Goal: Task Accomplishment & Management: Manage account settings

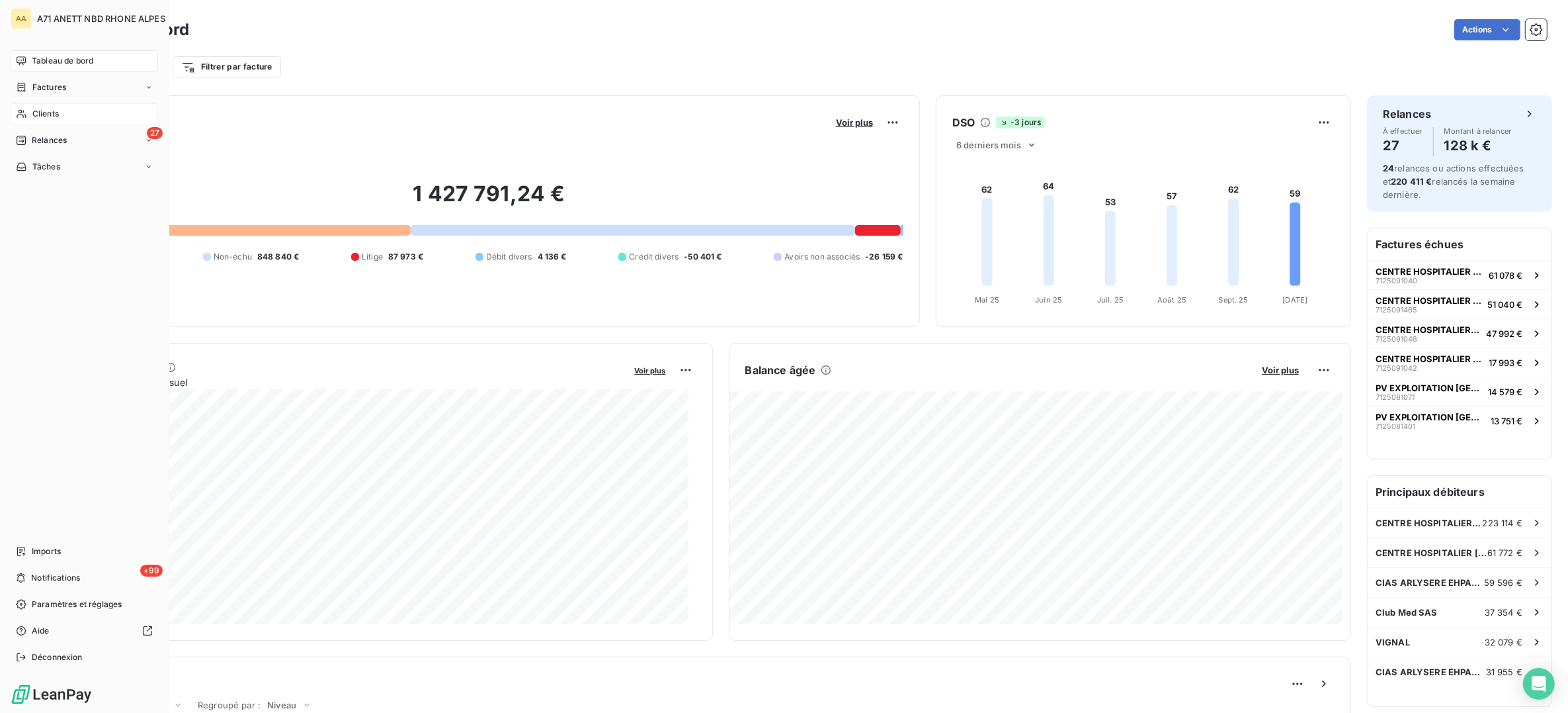
click at [41, 116] on span "Clients" at bounding box center [45, 113] width 26 height 12
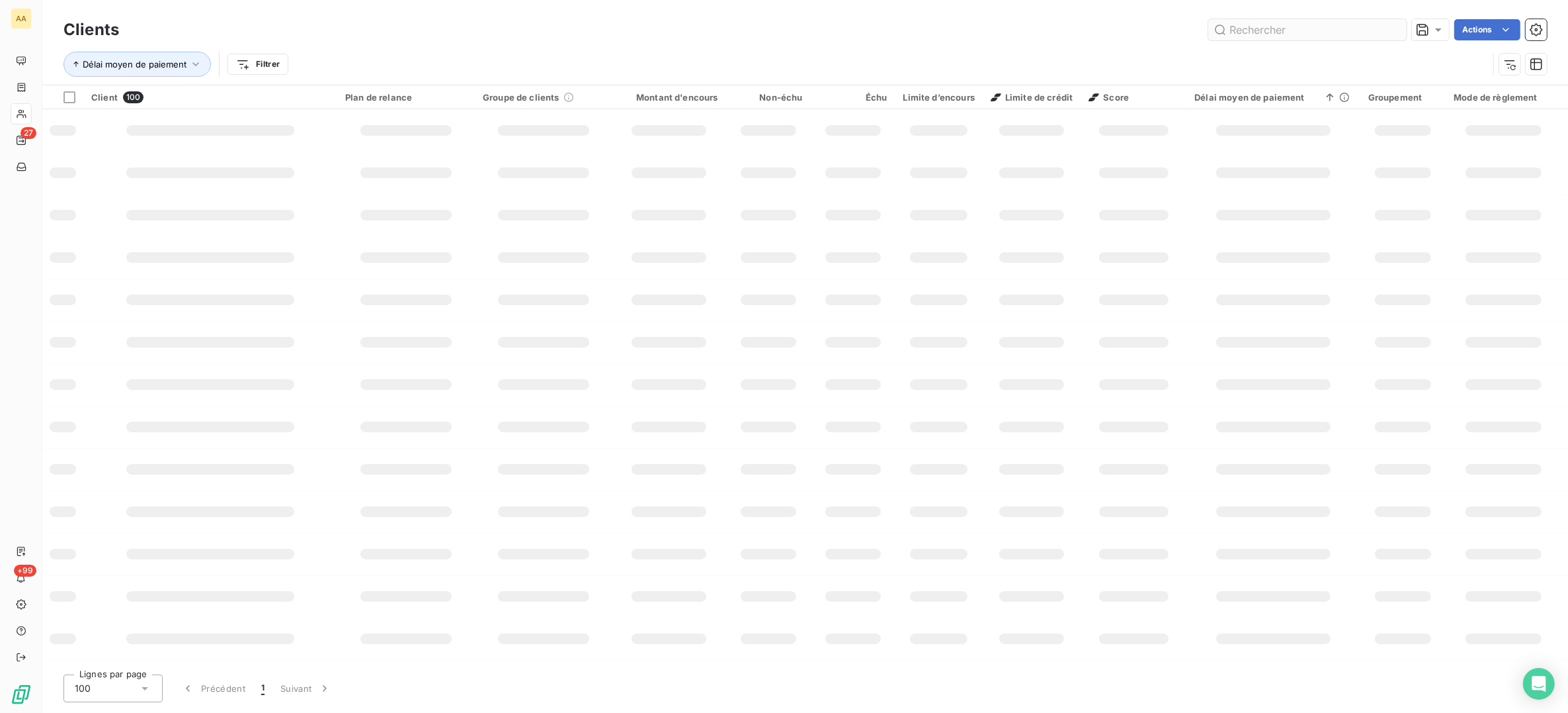
click at [1243, 26] on input "text" at bounding box center [1308, 30] width 198 height 21
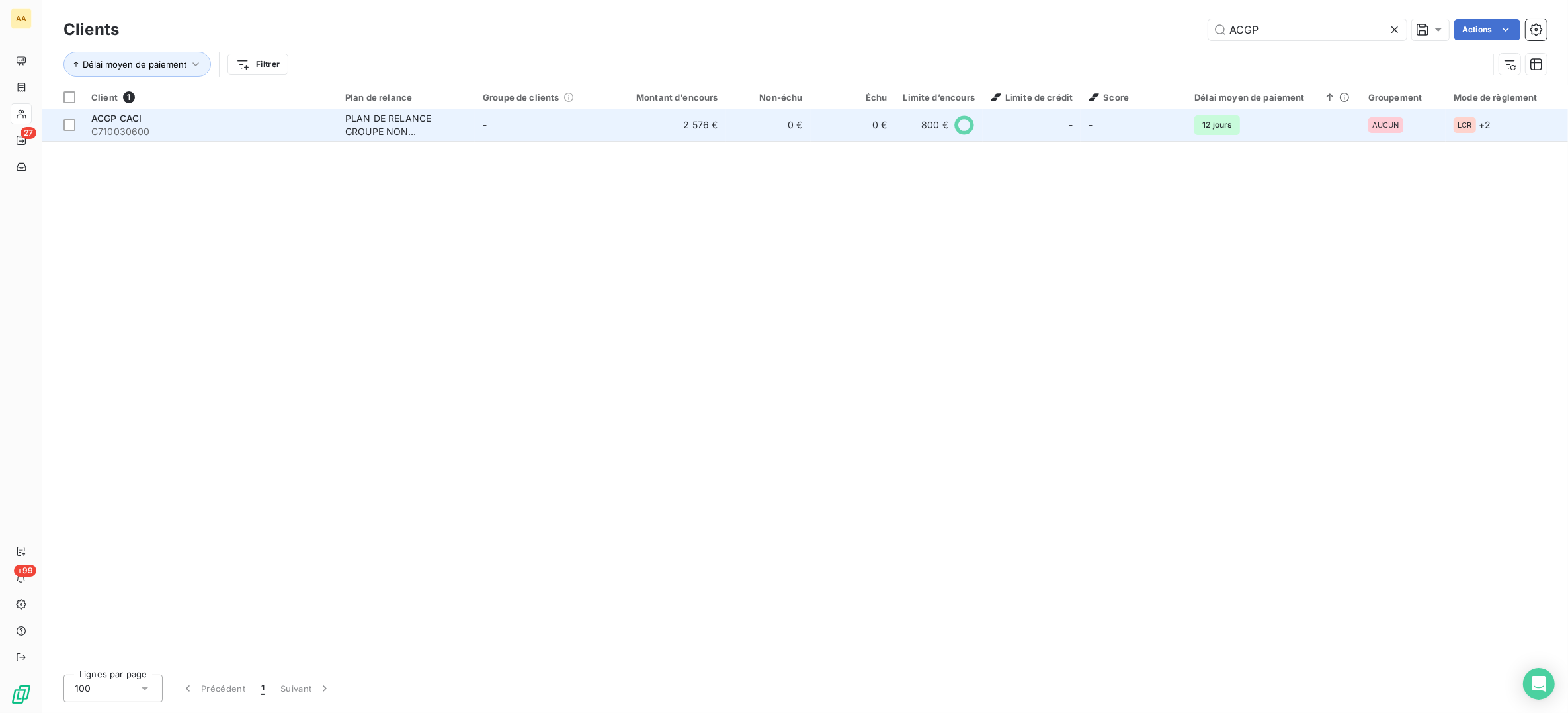
type input "ACGP"
click at [352, 122] on div "PLAN DE RELANCE GROUPE NON AUTOMATIQUE" at bounding box center [406, 125] width 122 height 26
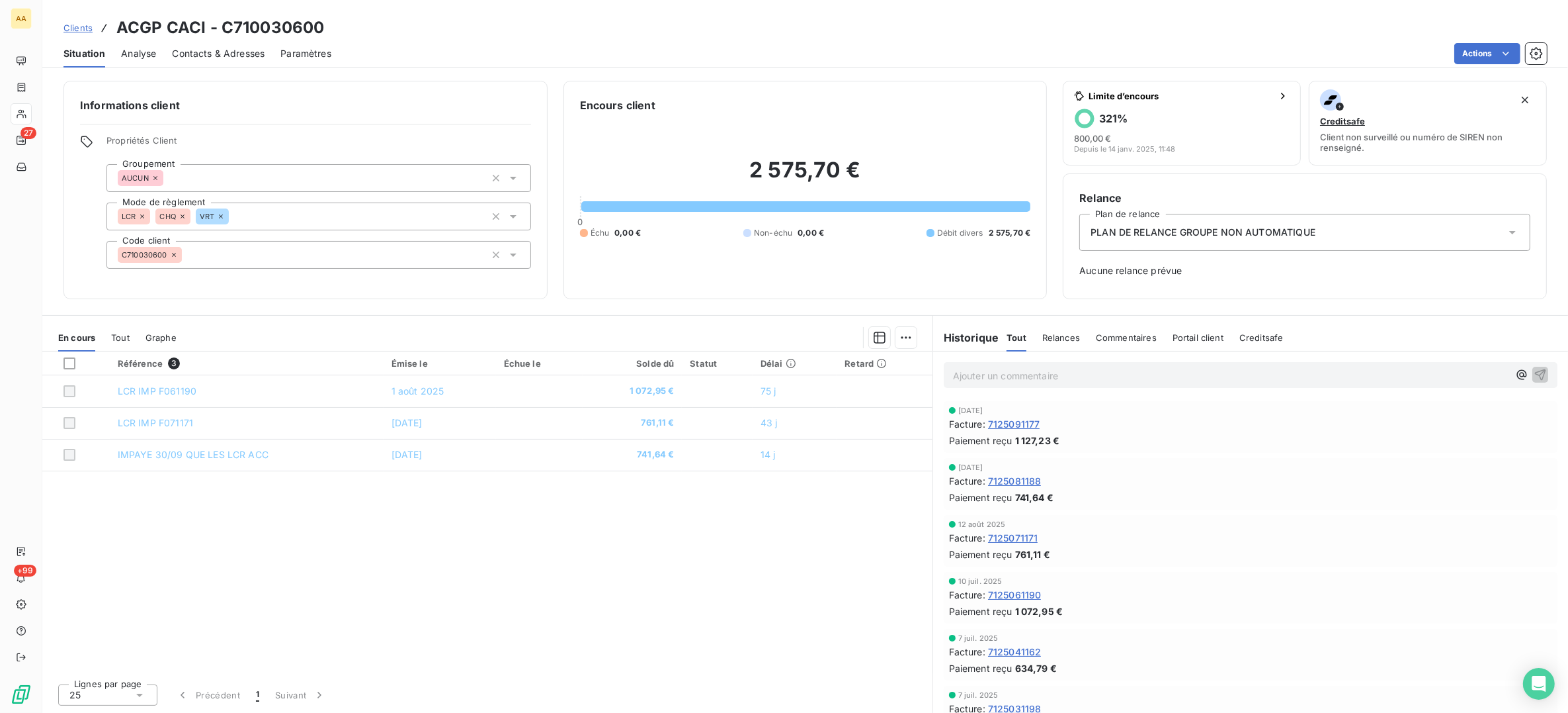
click at [180, 219] on icon at bounding box center [182, 216] width 8 height 8
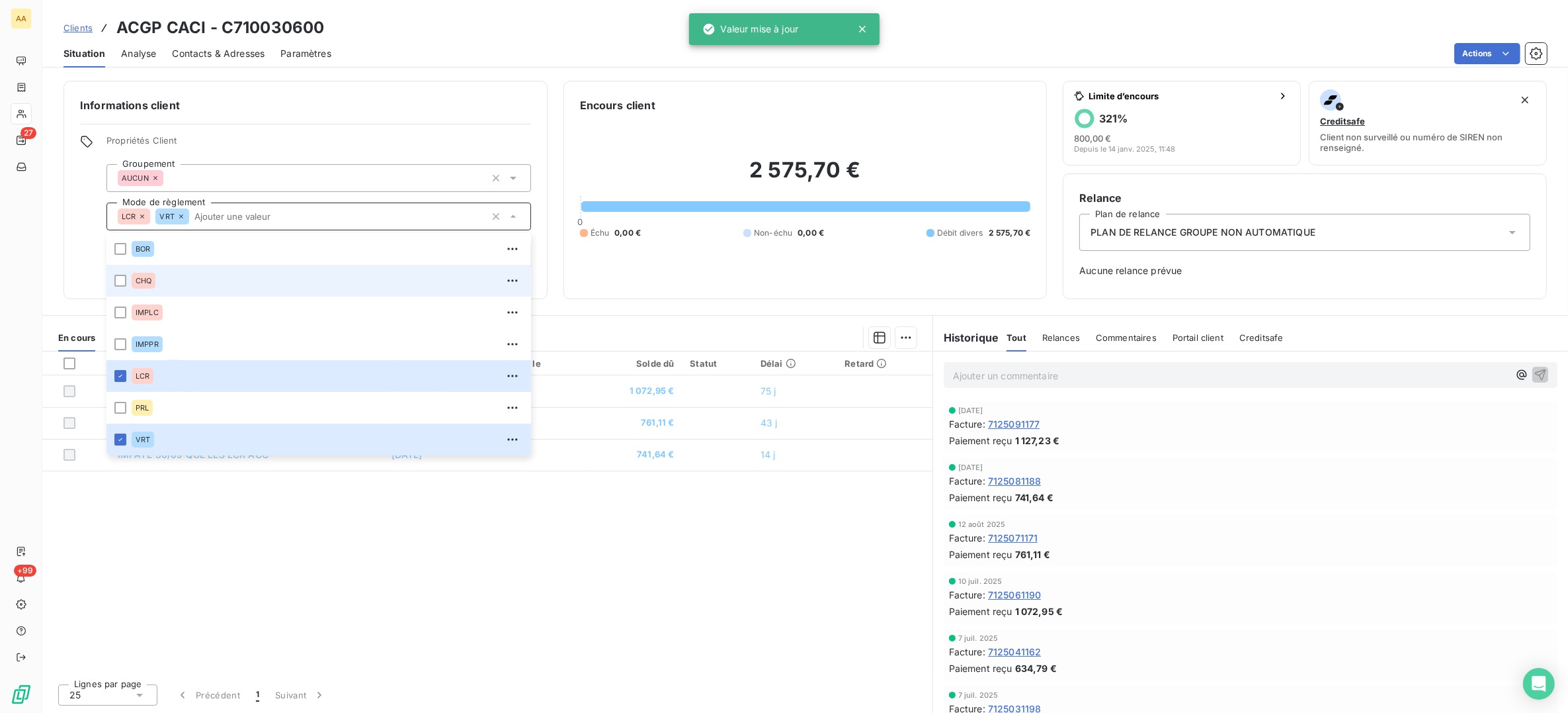
click at [144, 217] on icon at bounding box center [142, 216] width 8 height 8
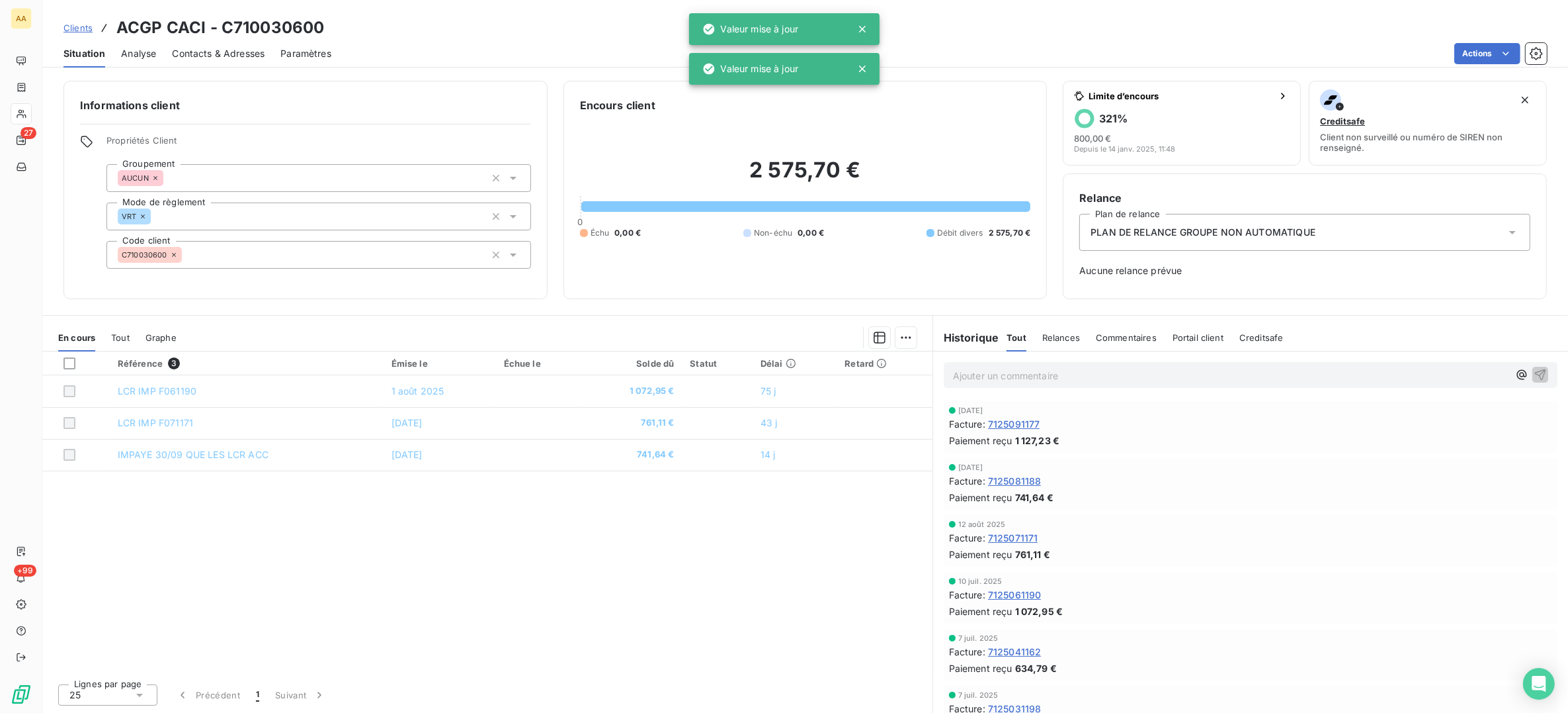
click at [148, 217] on div "VRT" at bounding box center [134, 216] width 33 height 16
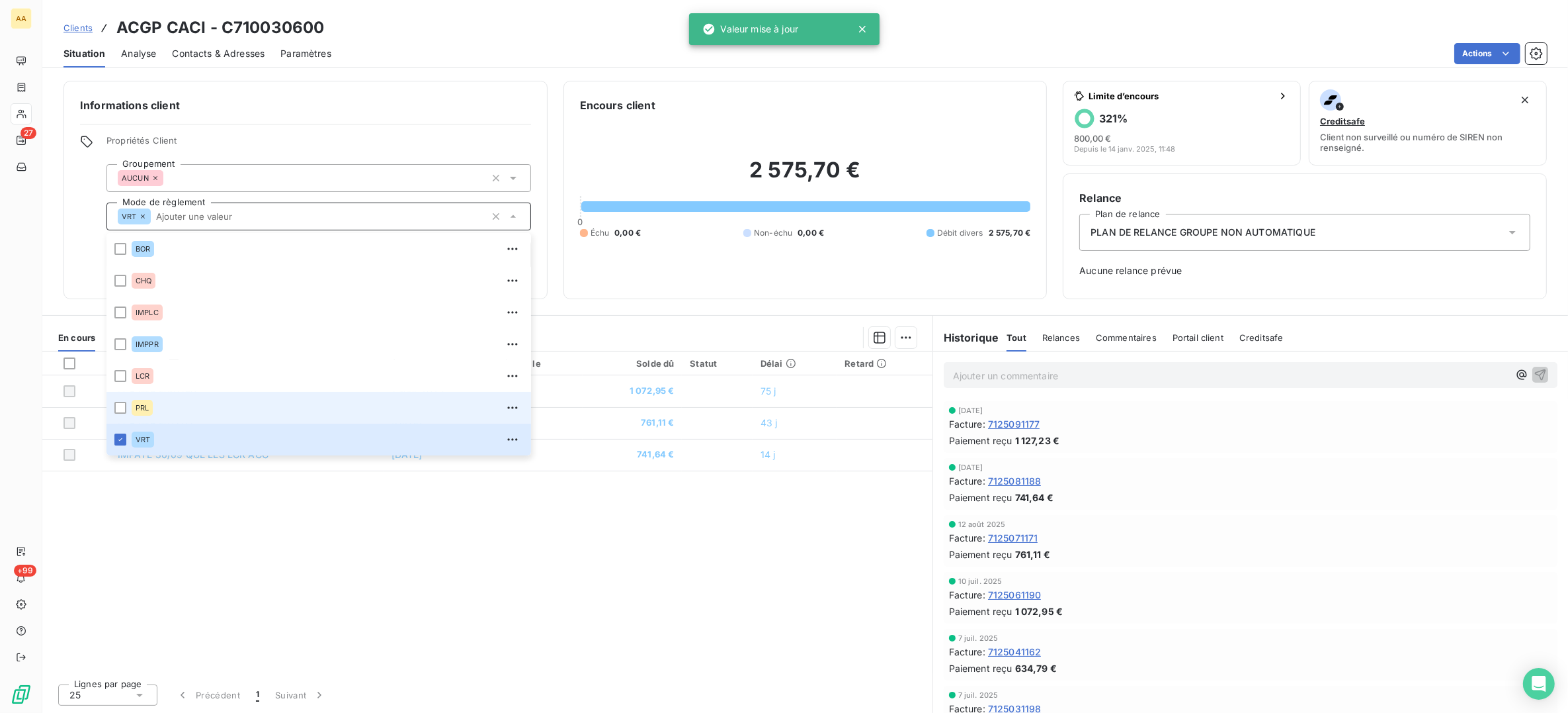
click at [123, 413] on li "PRL" at bounding box center [319, 407] width 425 height 32
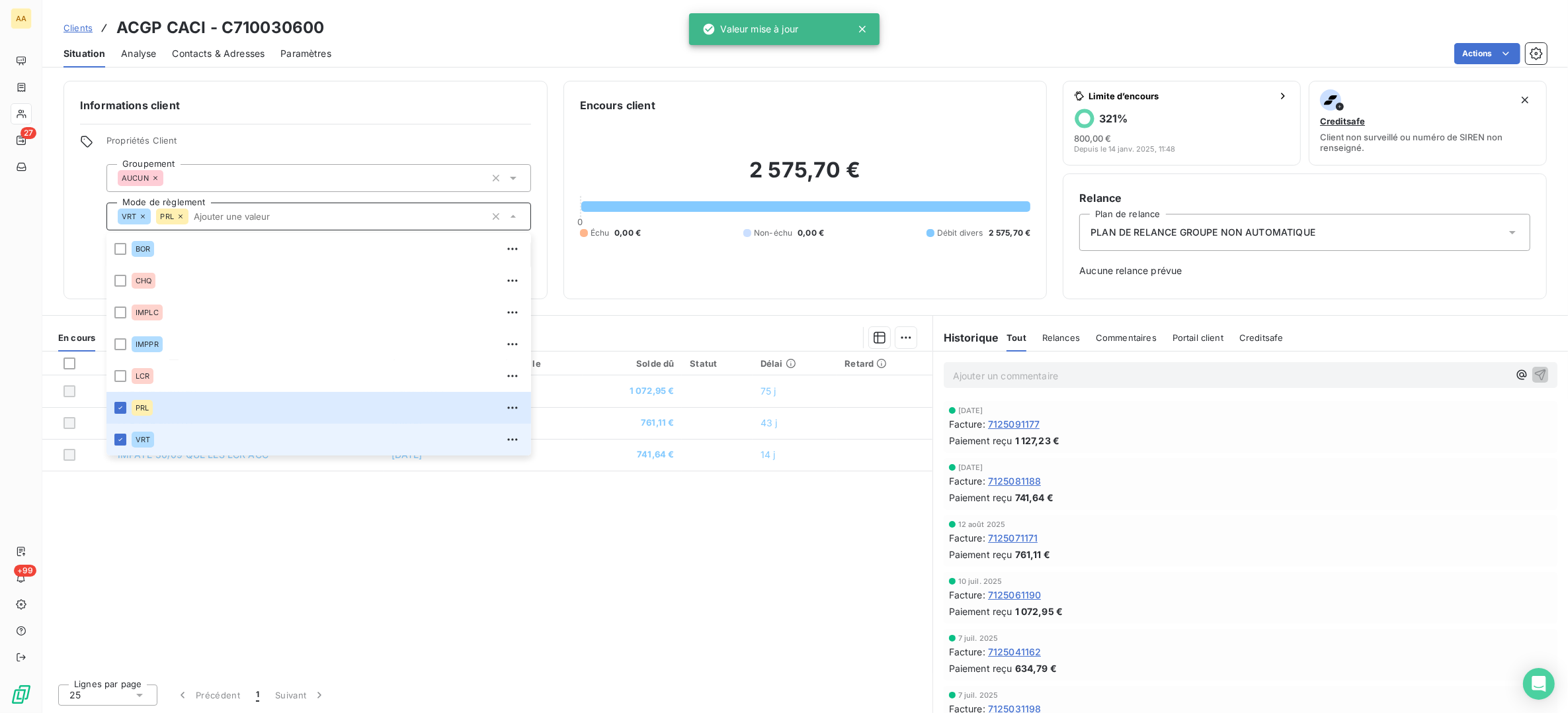
click at [127, 442] on li "VRT" at bounding box center [319, 439] width 425 height 32
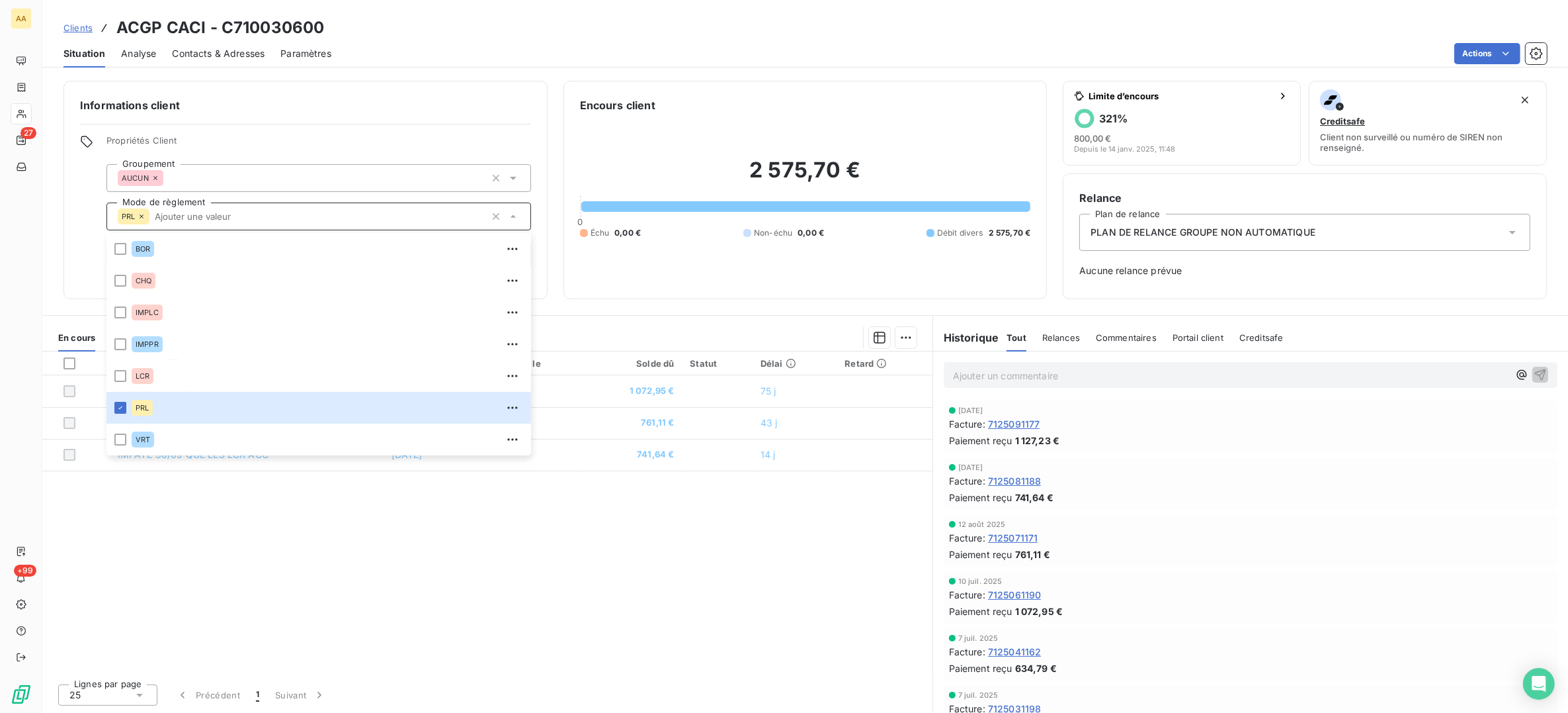
click at [606, 46] on div "Actions" at bounding box center [947, 54] width 1200 height 21
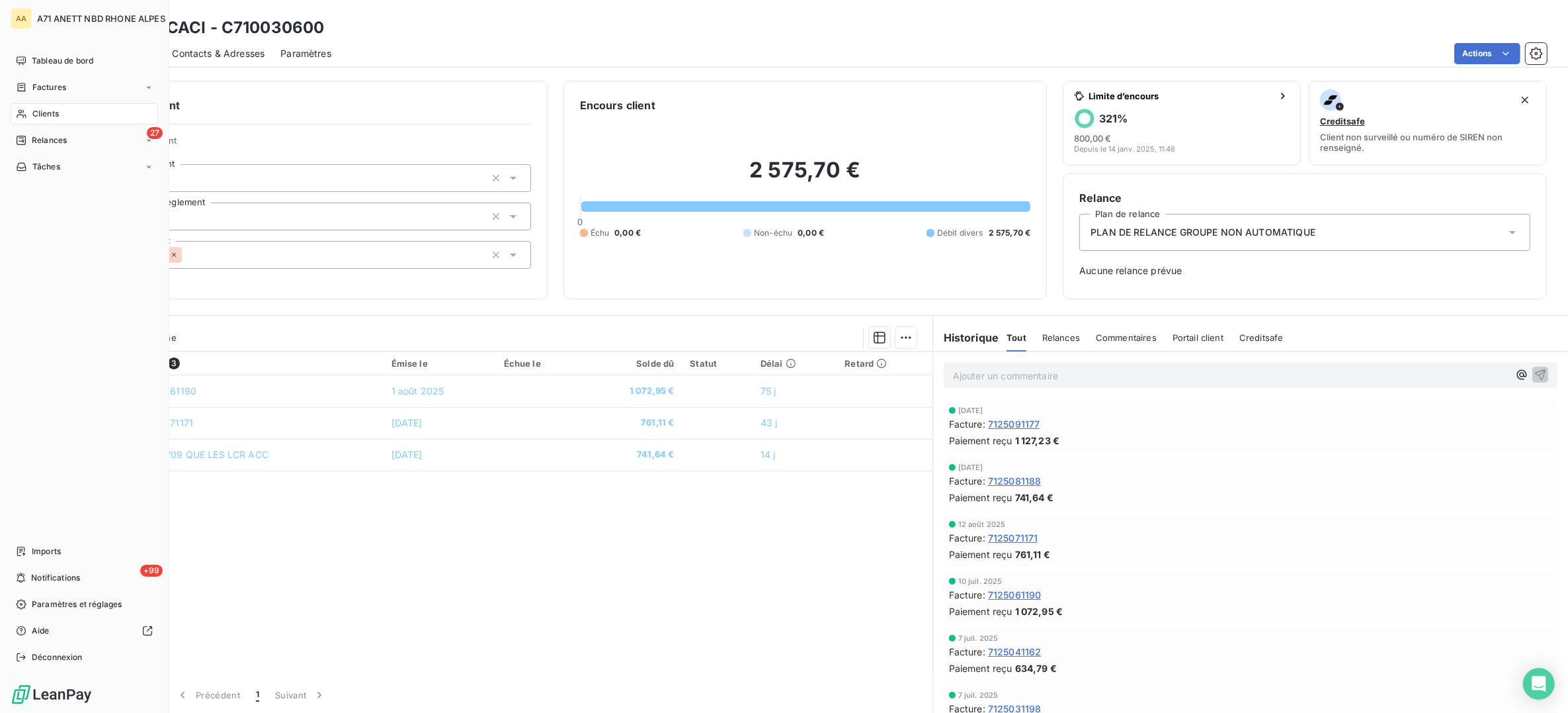
click at [33, 115] on span "Clients" at bounding box center [45, 113] width 26 height 12
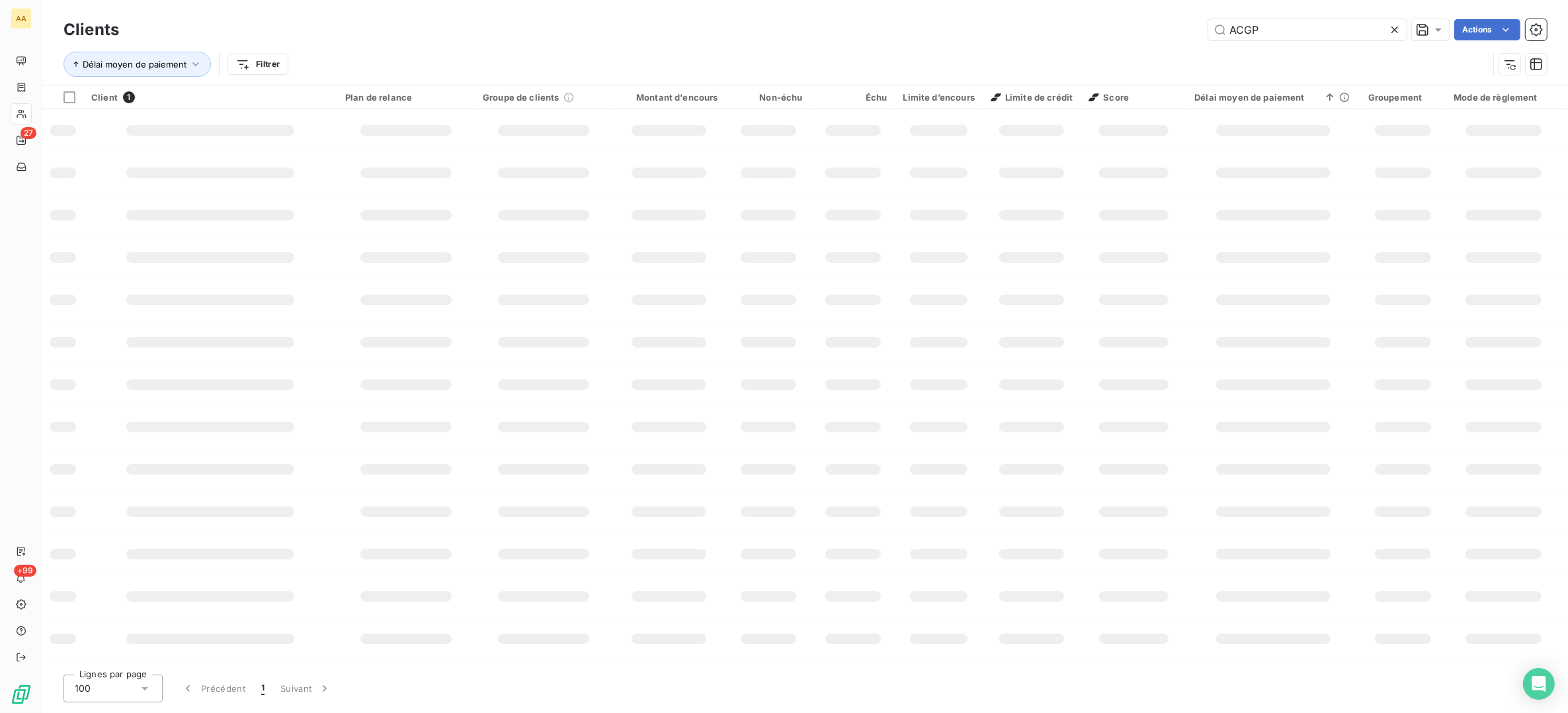
drag, startPoint x: 1313, startPoint y: 26, endPoint x: 1162, endPoint y: 34, distance: 151.2
click at [1162, 33] on div "ACGP Actions" at bounding box center [841, 30] width 1412 height 21
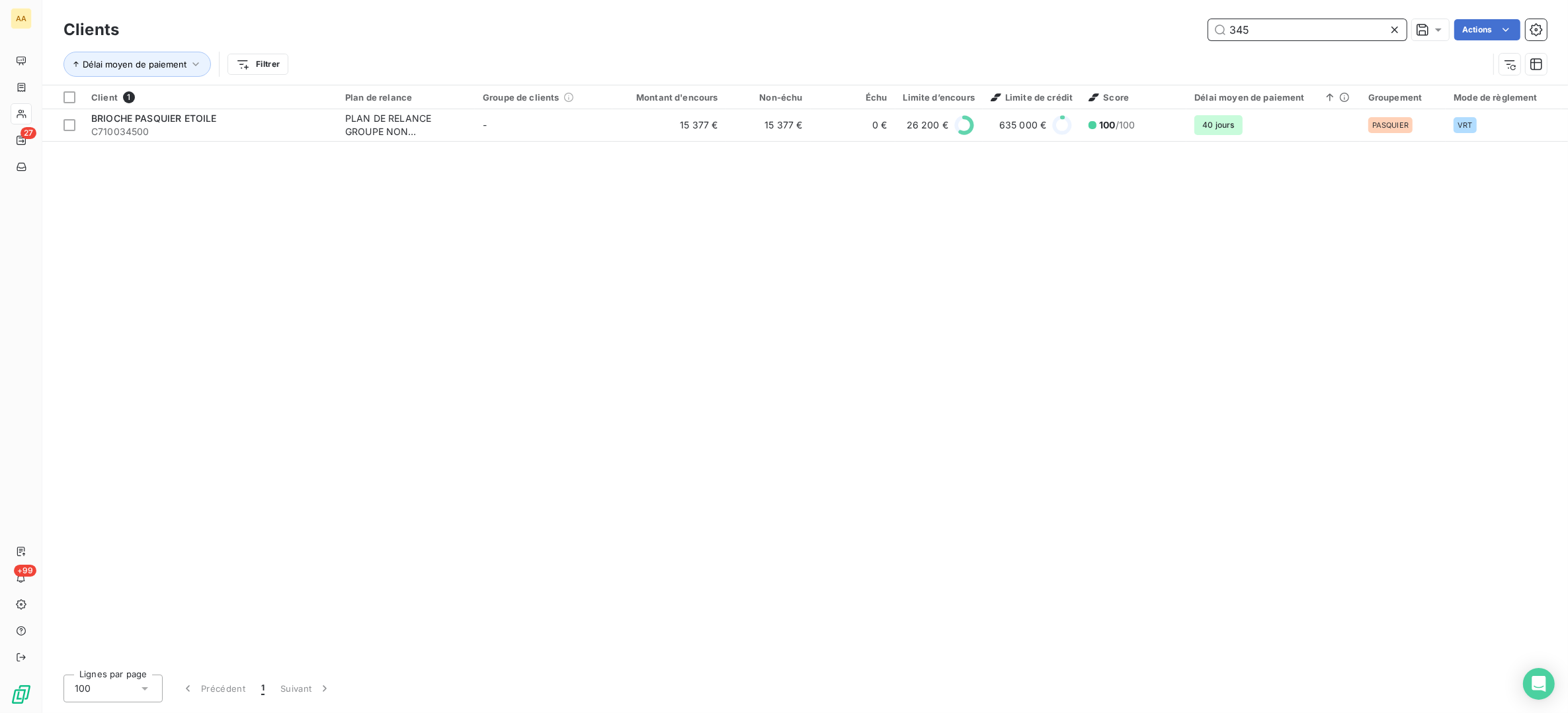
drag, startPoint x: 1189, startPoint y: 33, endPoint x: 1135, endPoint y: 30, distance: 54.1
click at [1135, 30] on div "345 Actions" at bounding box center [841, 30] width 1412 height 21
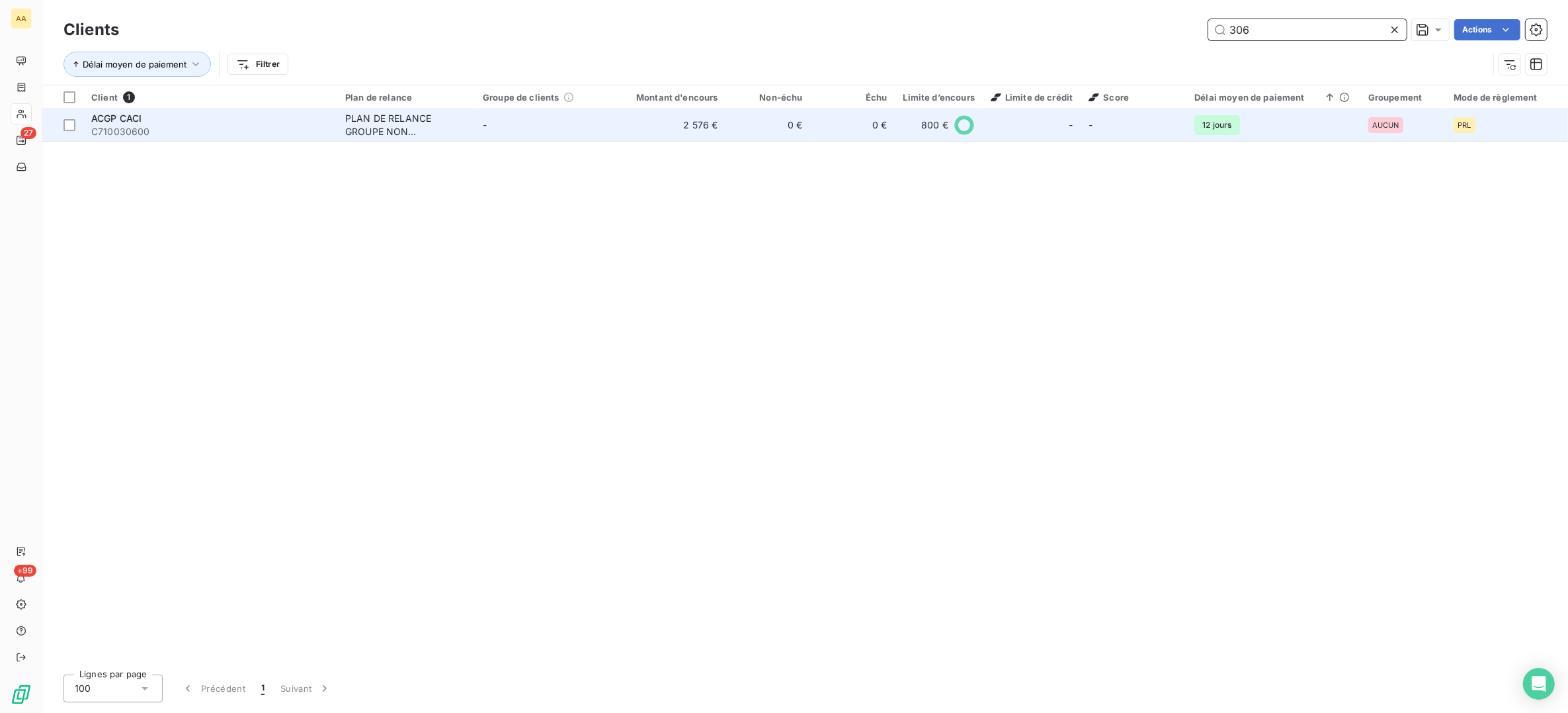
type input "306"
click at [206, 112] on div "ACGP CACI" at bounding box center [210, 118] width 238 height 13
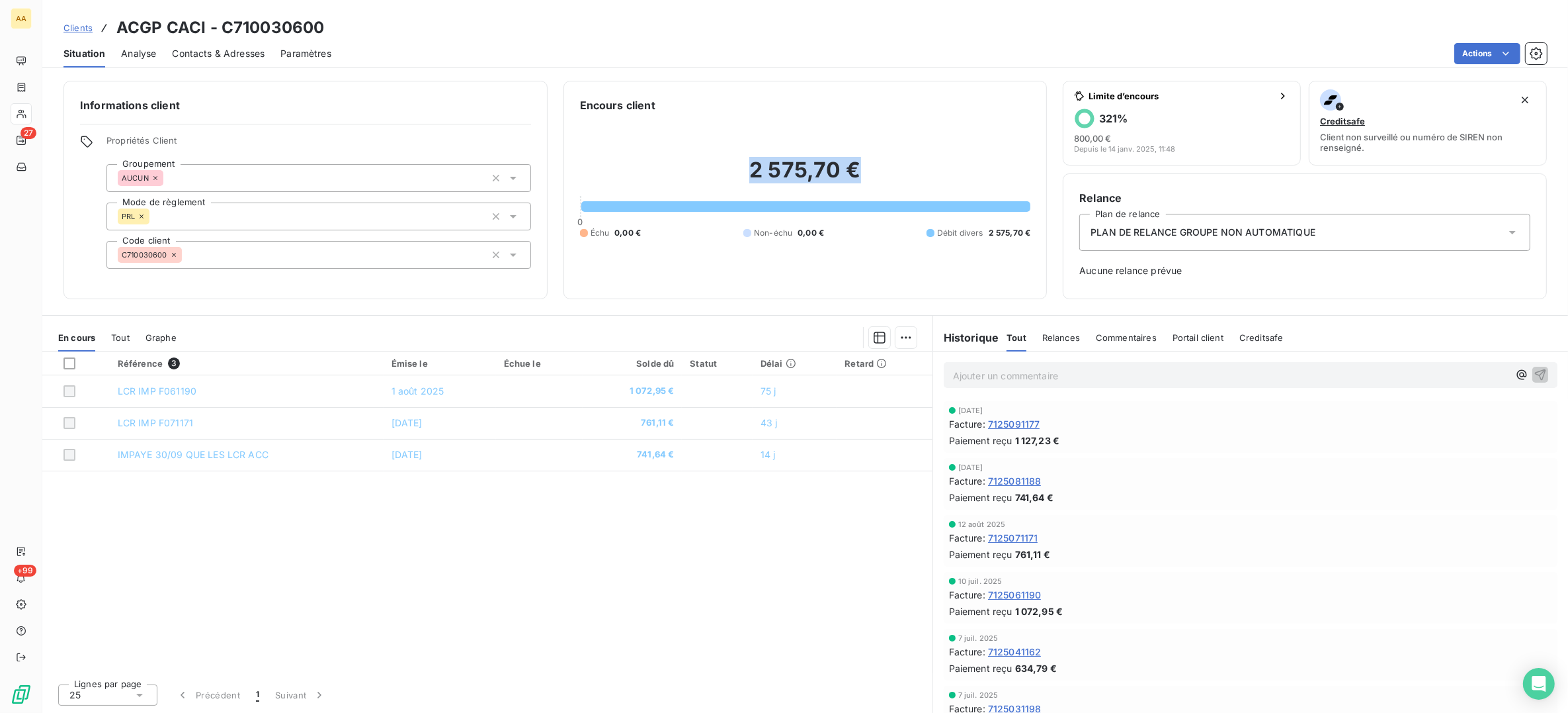
drag, startPoint x: 894, startPoint y: 170, endPoint x: 730, endPoint y: 176, distance: 164.1
click at [730, 176] on h2 "2 575,70 €" at bounding box center [806, 177] width 451 height 40
copy h2 "2 575,70 €"
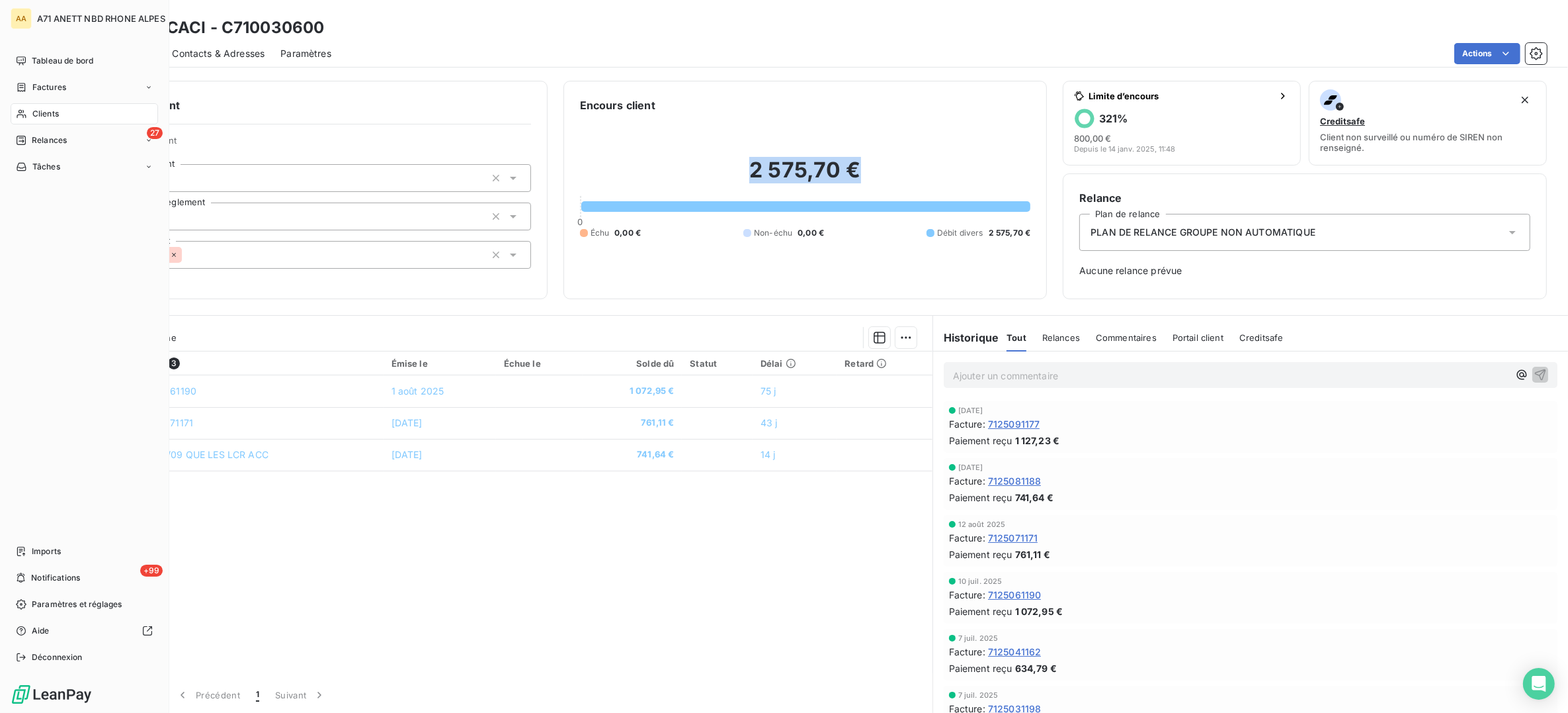
click at [28, 107] on div "Clients" at bounding box center [84, 114] width 147 height 21
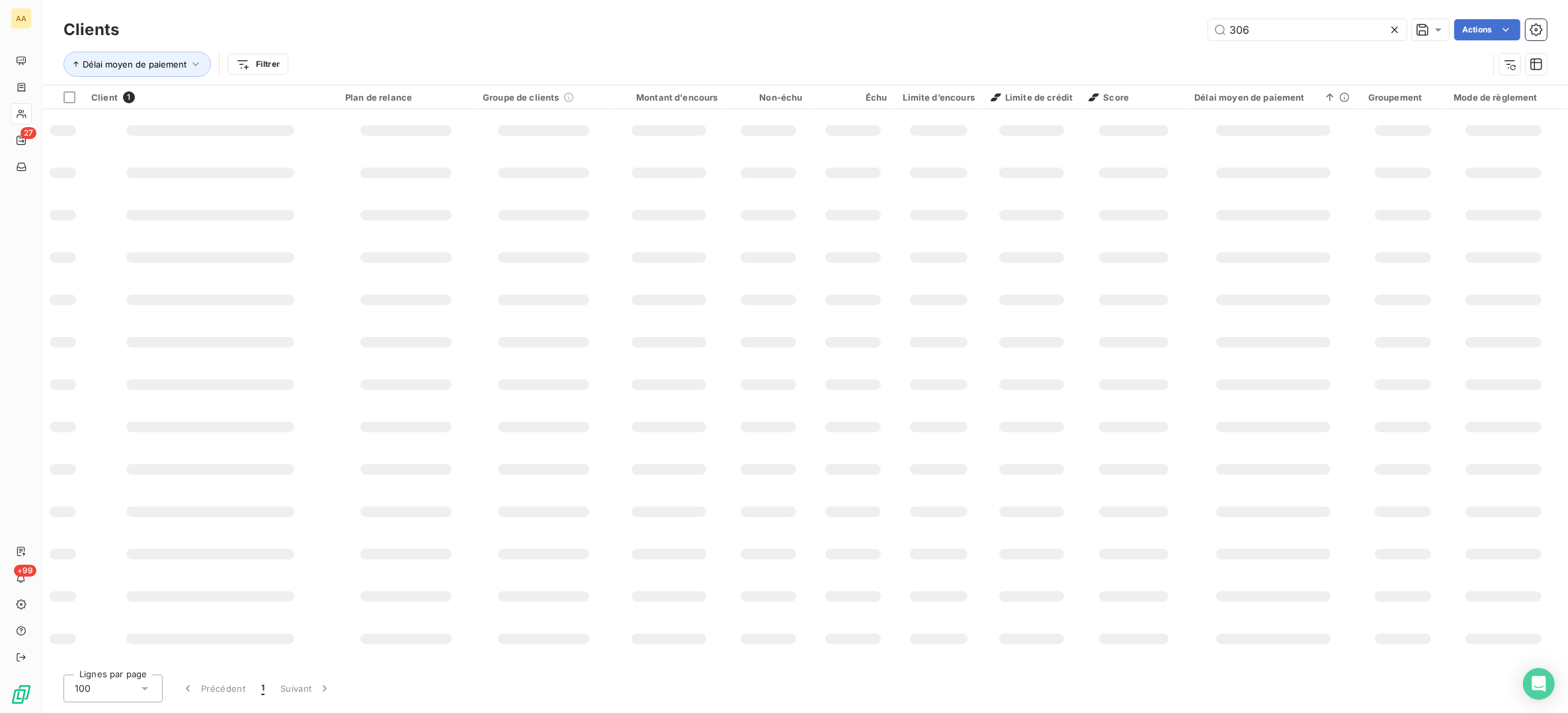
drag, startPoint x: 1264, startPoint y: 25, endPoint x: 1097, endPoint y: 13, distance: 167.4
click at [1097, 13] on div "Clients 306 Actions Délai moyen de paiement Filtrer" at bounding box center [805, 42] width 1526 height 85
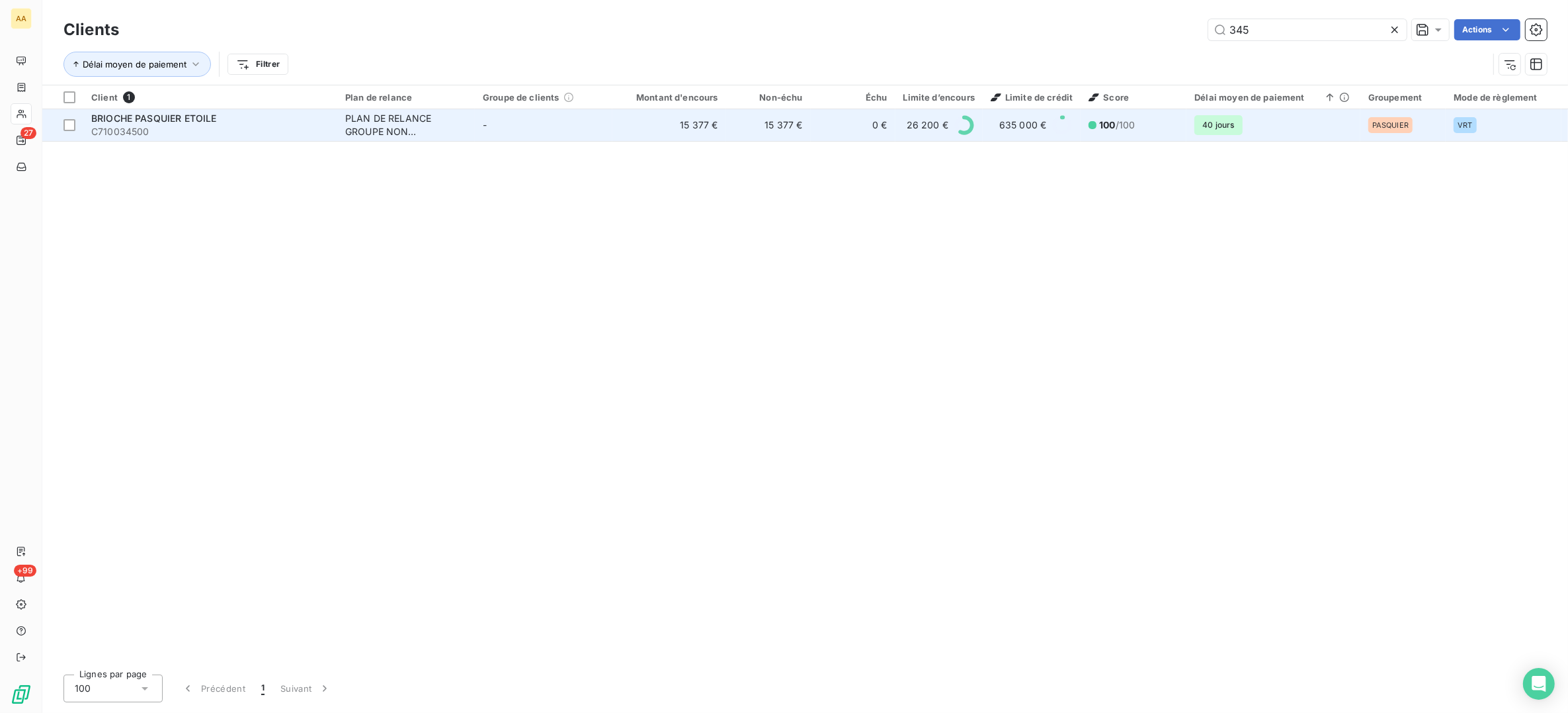
type input "345"
click at [178, 137] on span "C710034500" at bounding box center [210, 132] width 238 height 13
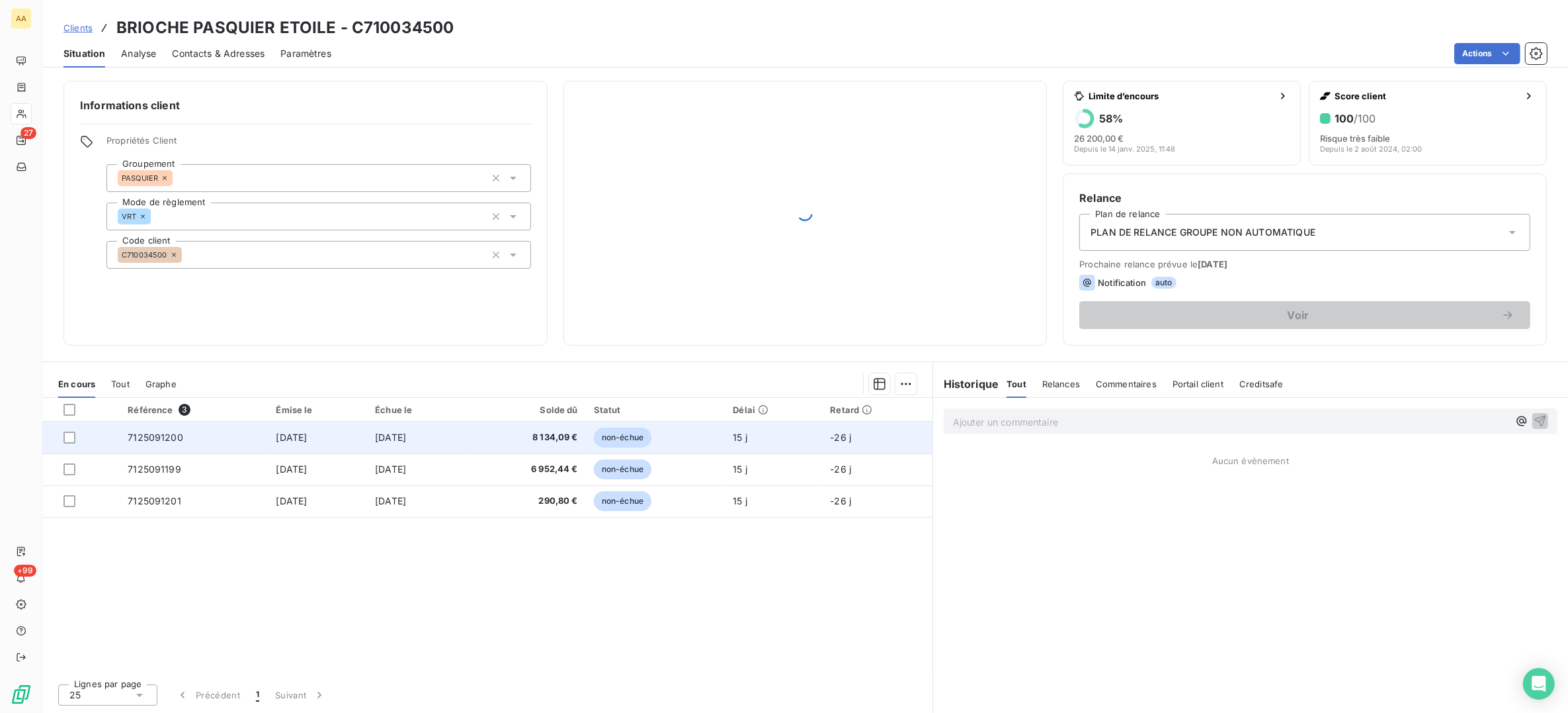
click at [186, 441] on td "7125091200" at bounding box center [193, 437] width 148 height 32
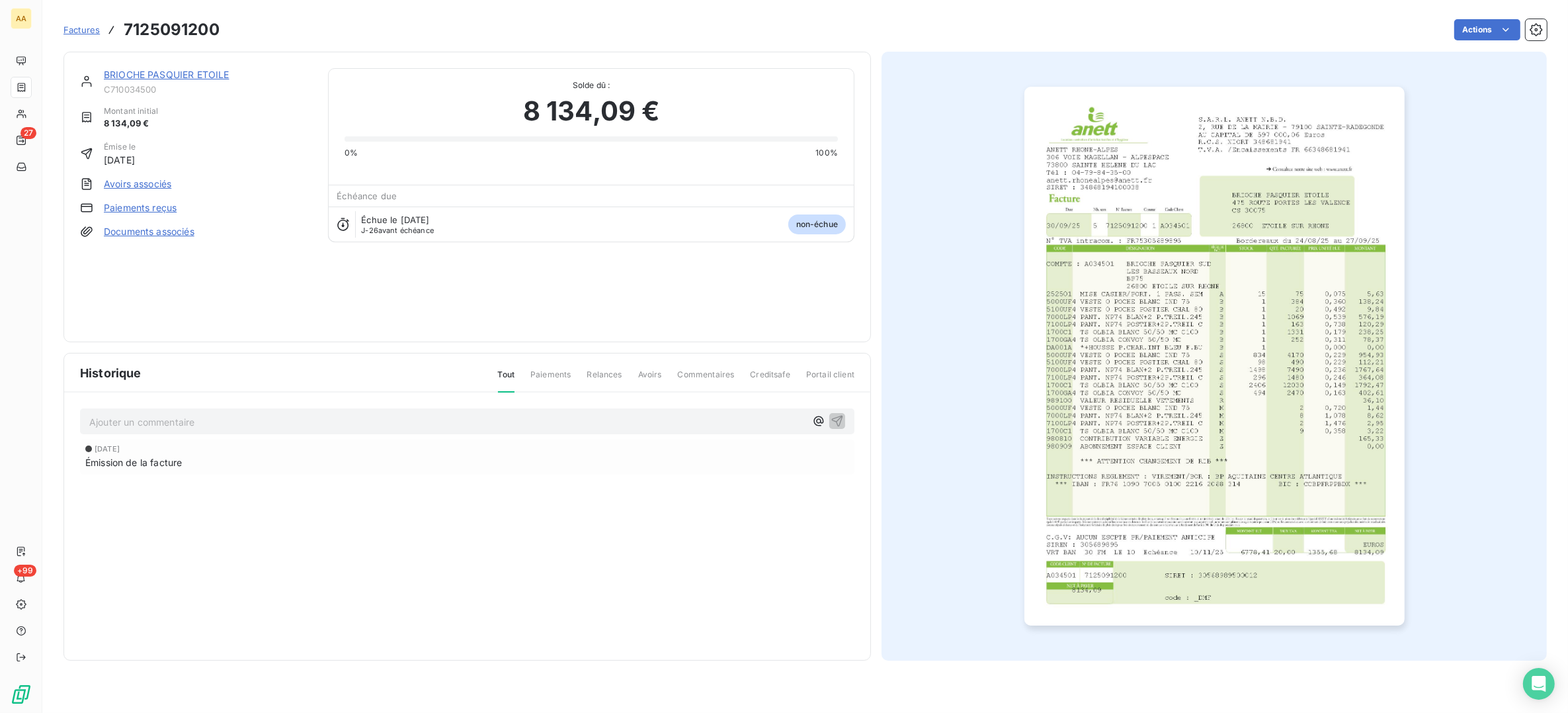
click at [1186, 354] on img "button" at bounding box center [1215, 355] width 381 height 539
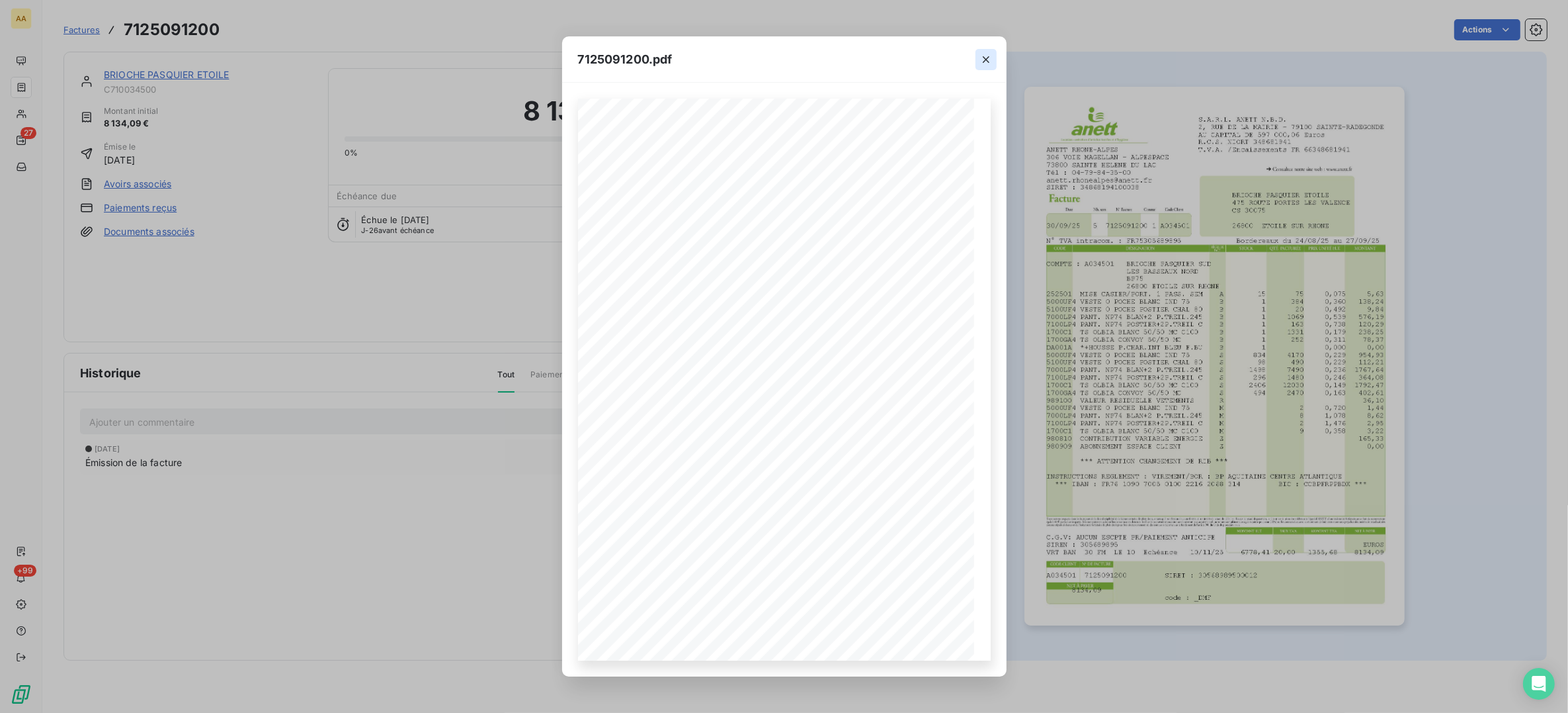
click at [979, 53] on icon "button" at bounding box center [986, 59] width 13 height 13
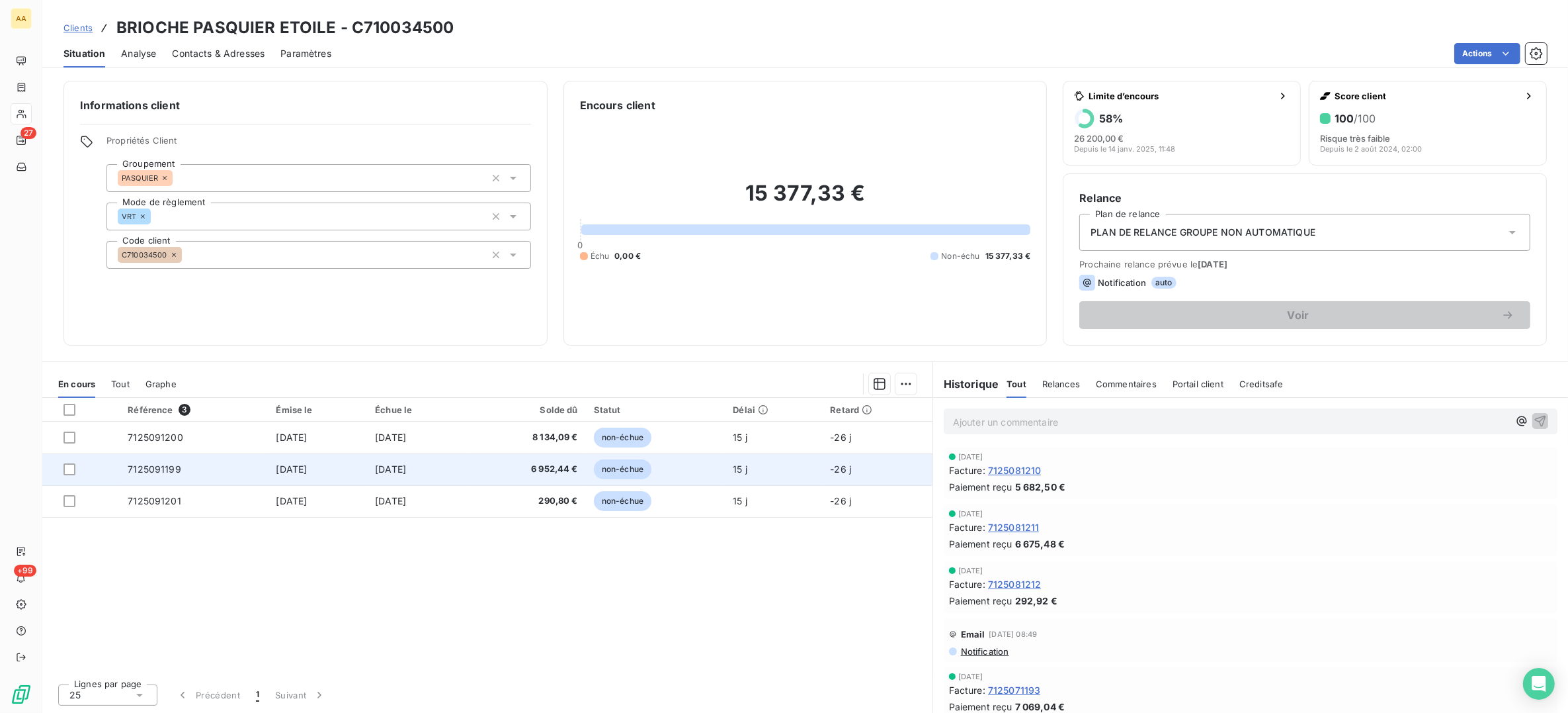
click at [161, 472] on span "7125091199" at bounding box center [154, 469] width 54 height 11
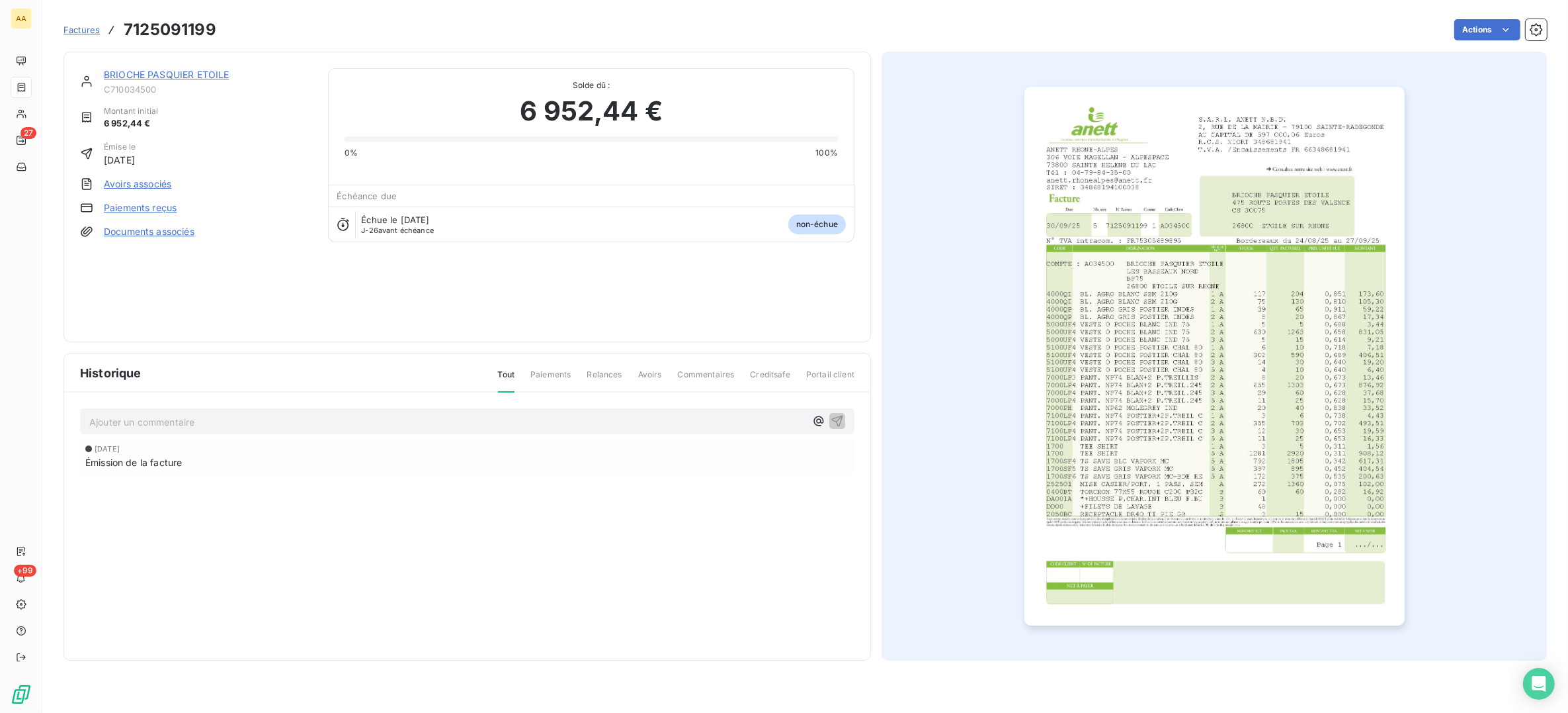
click at [1076, 336] on img "button" at bounding box center [1215, 355] width 381 height 539
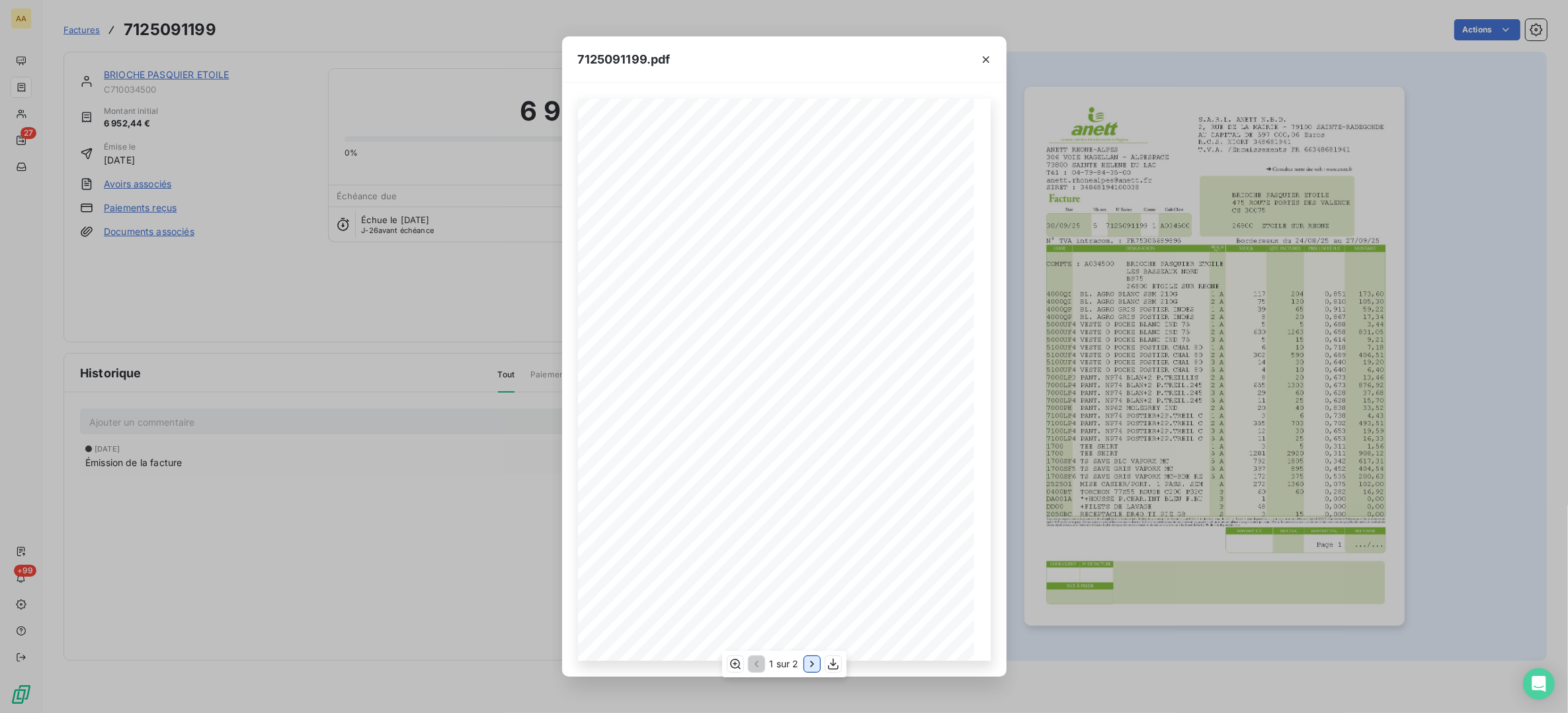
click at [812, 666] on icon "button" at bounding box center [812, 663] width 13 height 13
click at [962, 21] on div "7125091199.pdf S.A.R.L. ANETT N.B.D. [STREET_ADDRESS] AU CAPITAL DE 597 000,06 …" at bounding box center [784, 356] width 1568 height 713
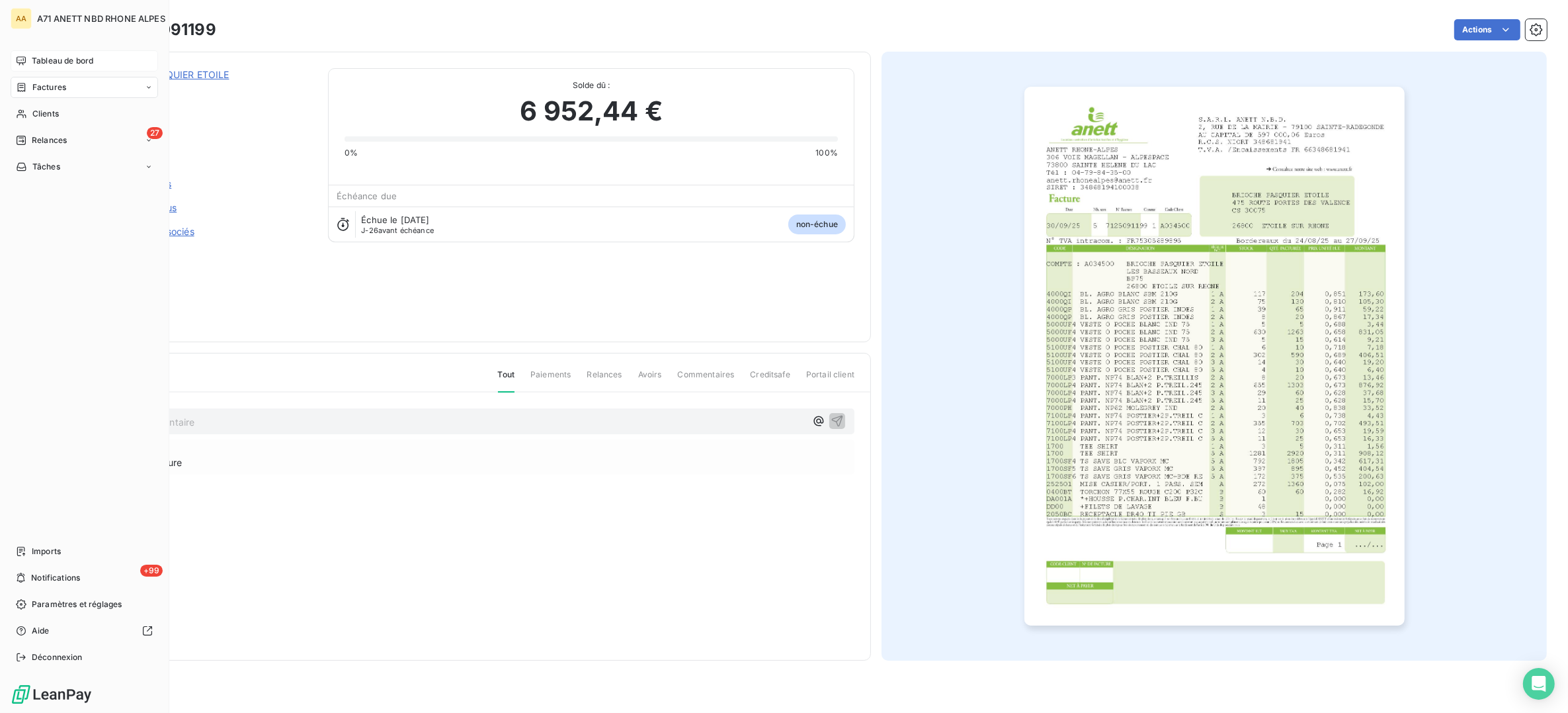
click at [38, 59] on span "Tableau de bord" at bounding box center [62, 61] width 62 height 12
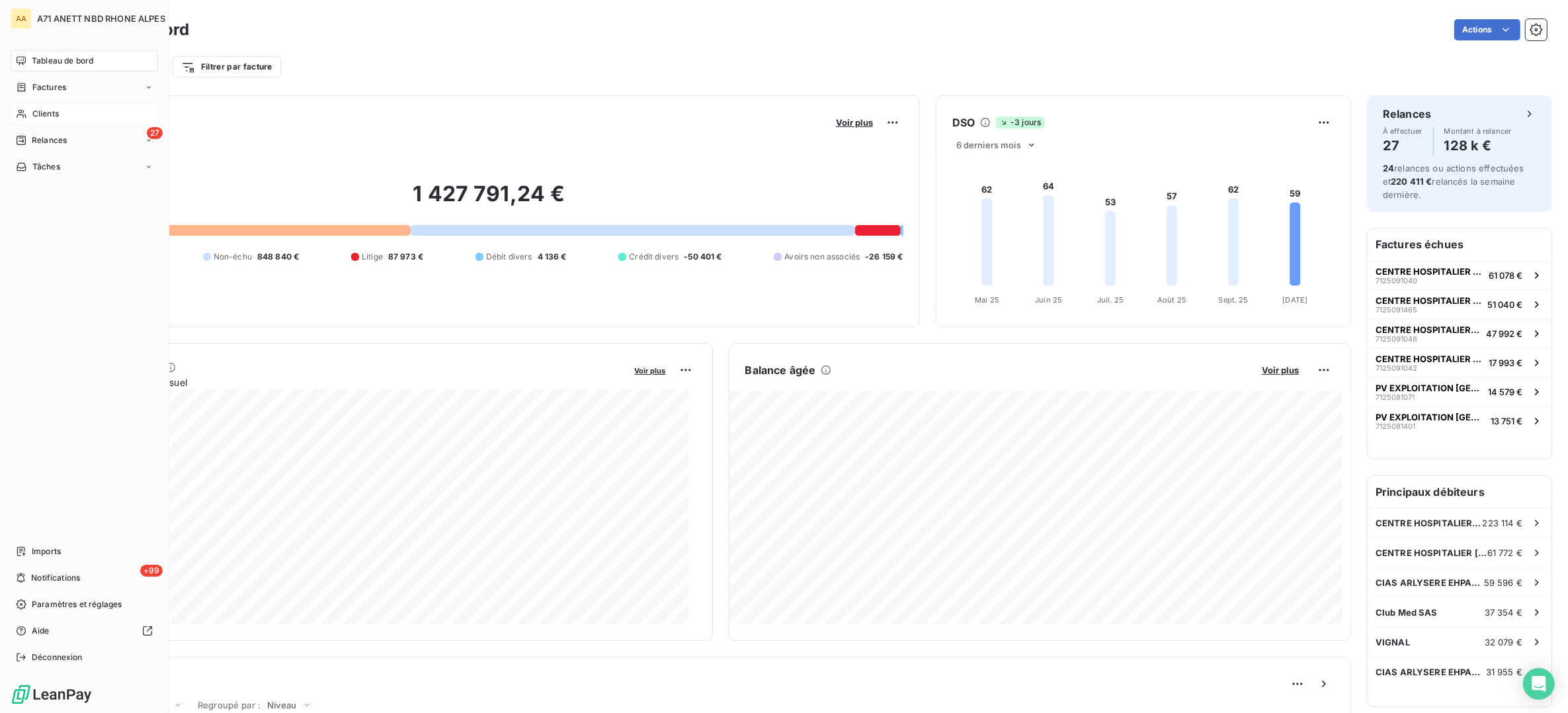
click at [55, 111] on span "Clients" at bounding box center [45, 113] width 26 height 12
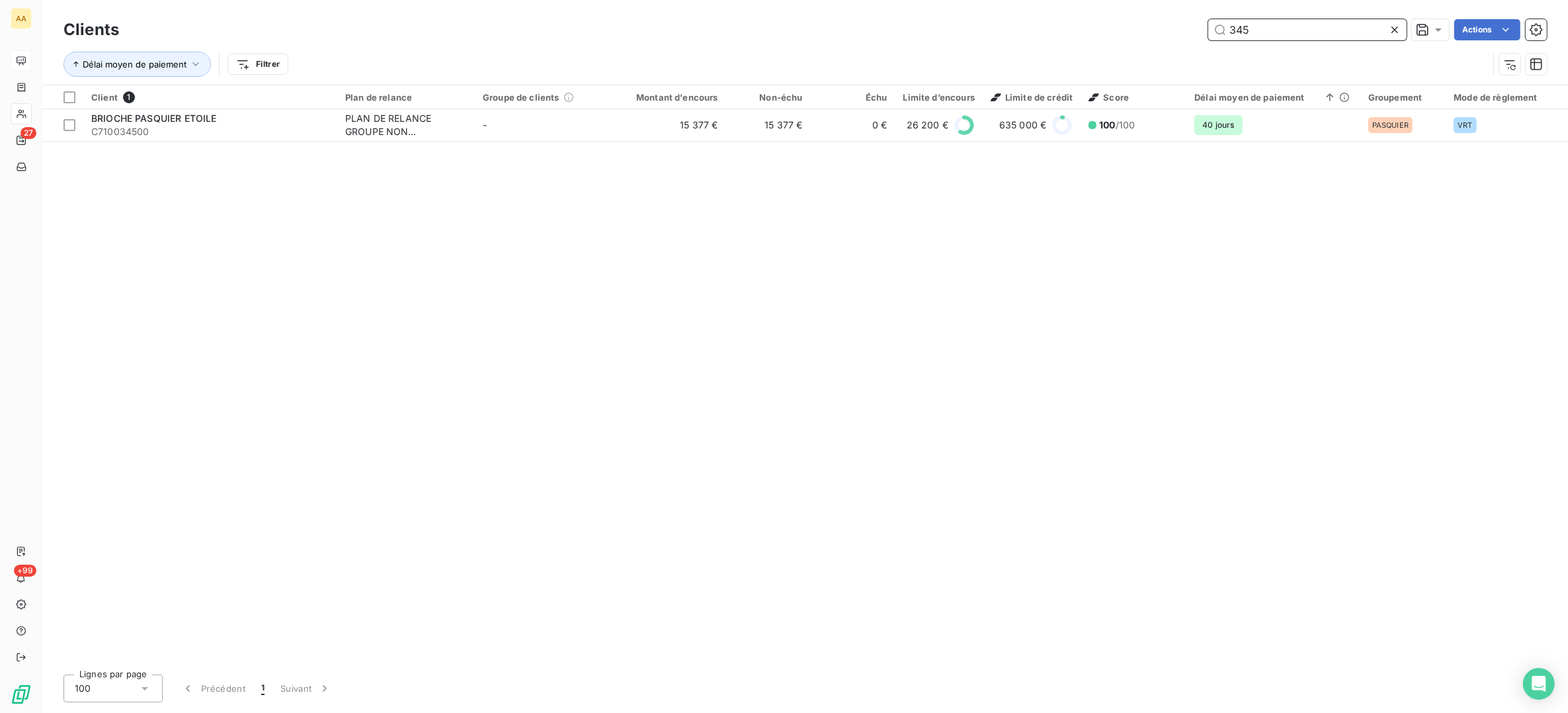
drag, startPoint x: 1264, startPoint y: 40, endPoint x: 1235, endPoint y: 31, distance: 30.4
click at [1235, 31] on div "Clients 345 Actions" at bounding box center [805, 29] width 1484 height 28
type input "3"
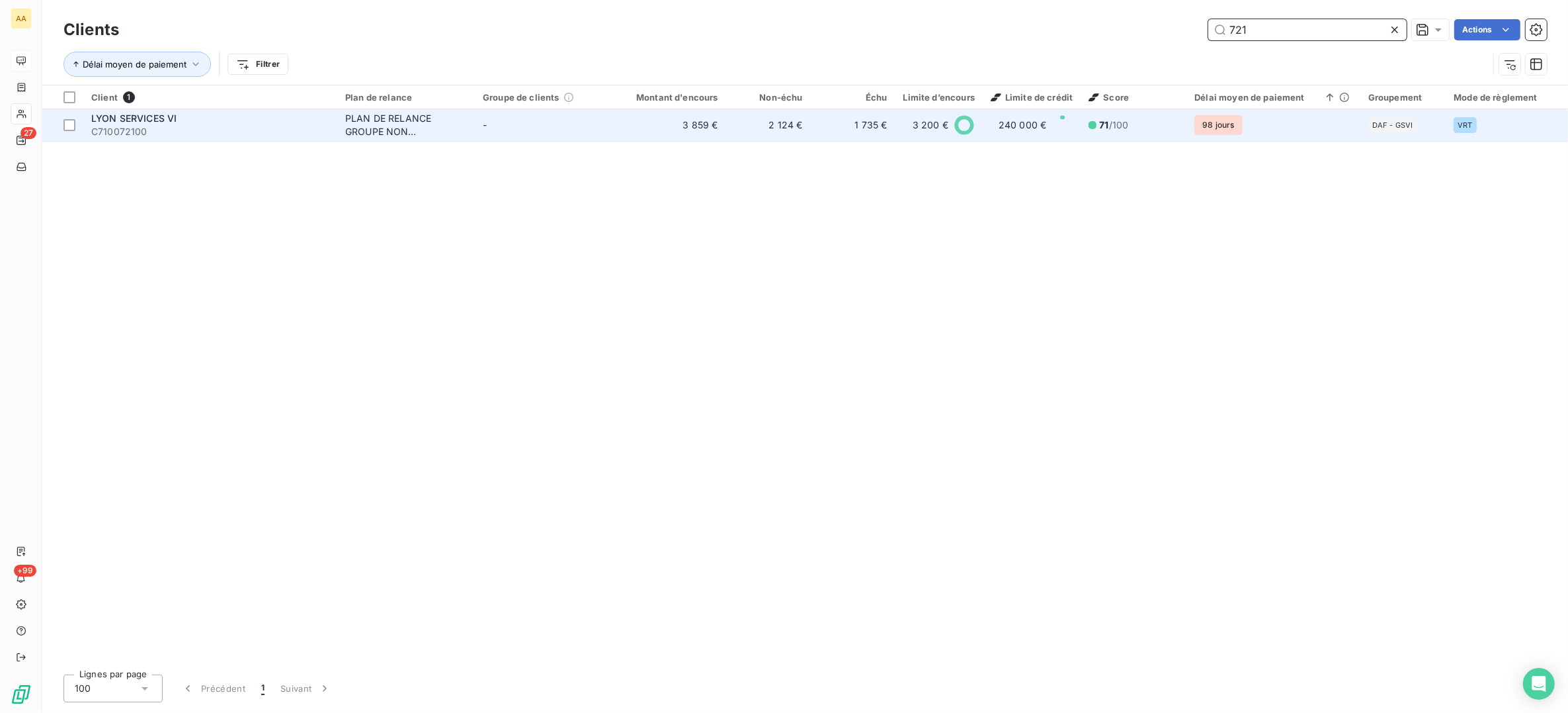
type input "721"
click at [374, 124] on div "PLAN DE RELANCE GROUPE NON AUTOMATIQUE" at bounding box center [406, 125] width 122 height 26
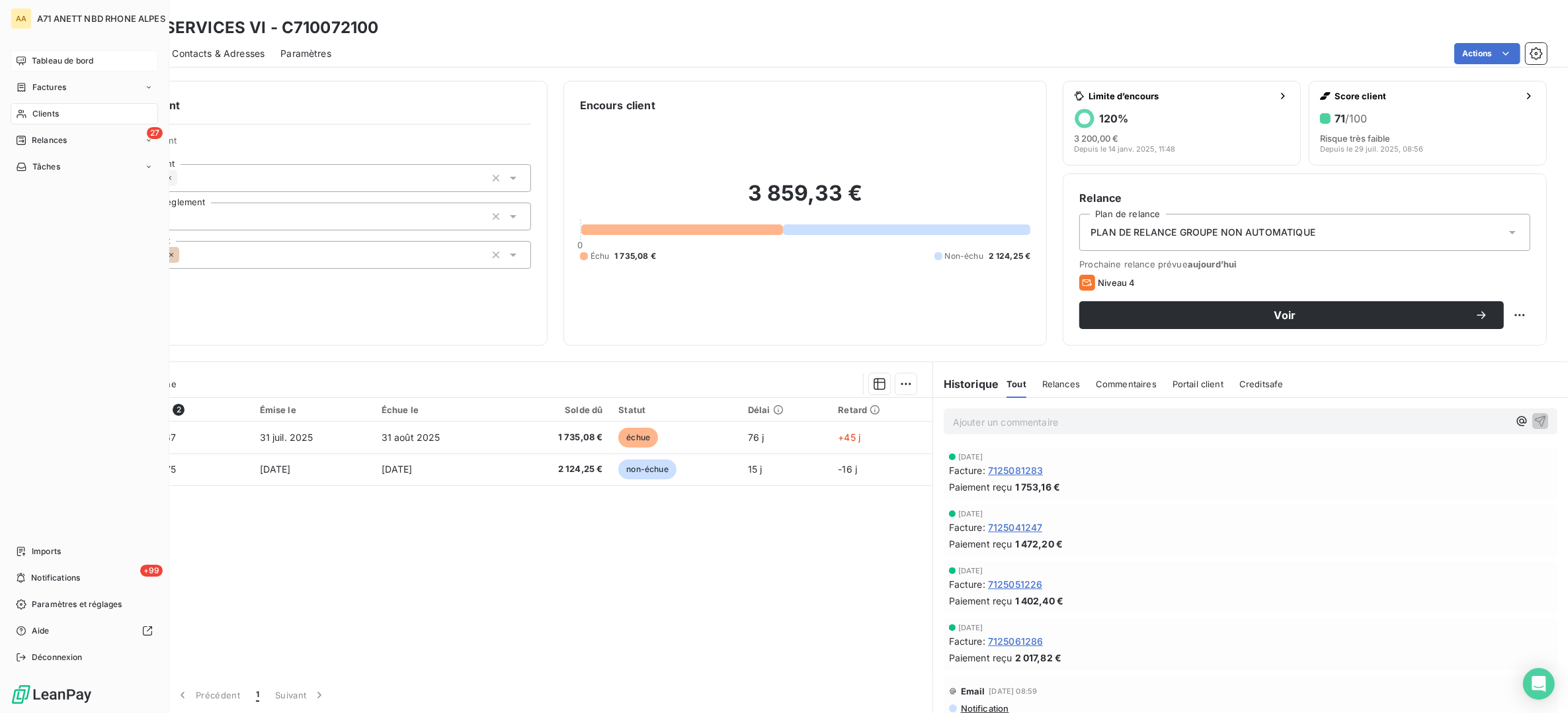
click at [38, 111] on span "Clients" at bounding box center [45, 113] width 26 height 12
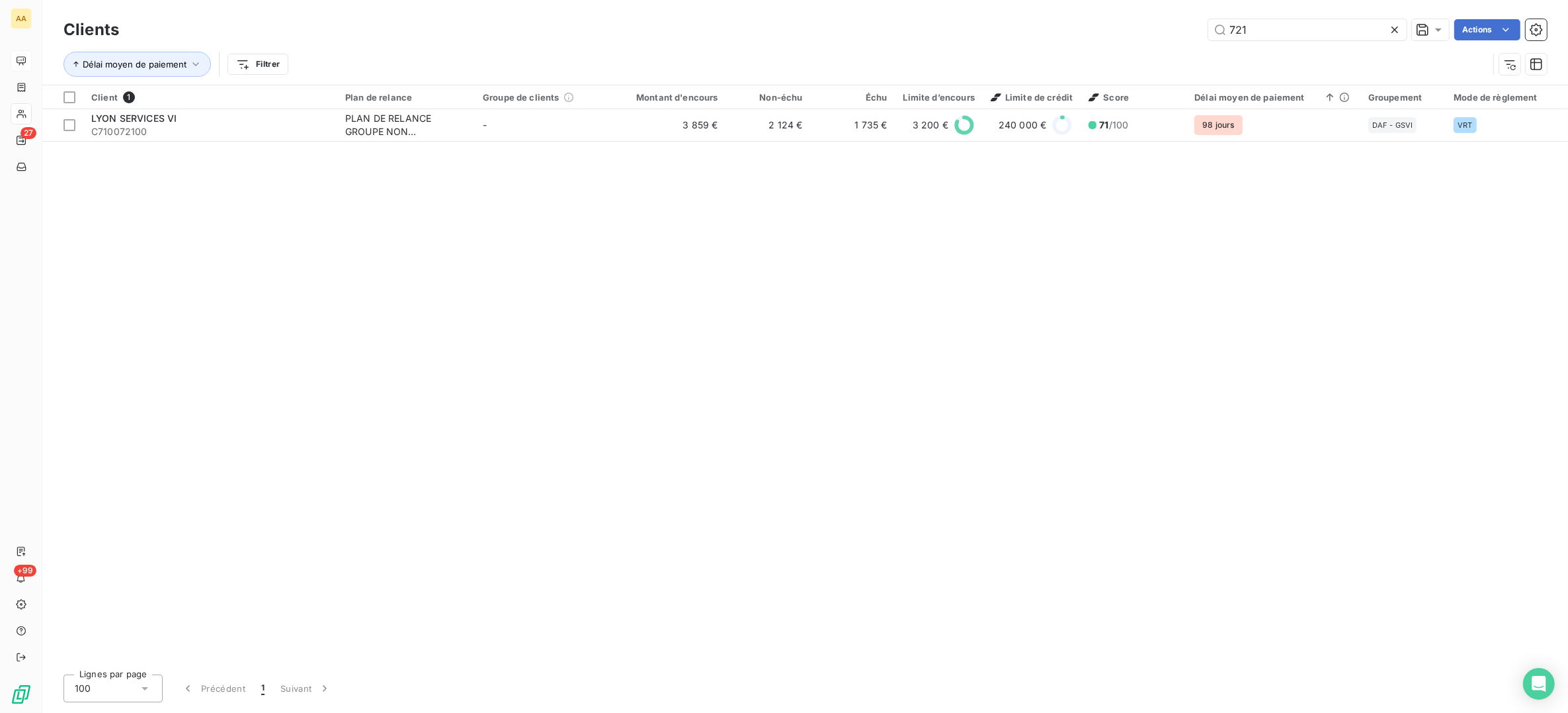
drag, startPoint x: 1246, startPoint y: 35, endPoint x: 1155, endPoint y: 39, distance: 91.1
click at [1155, 39] on div "721 Actions" at bounding box center [841, 30] width 1412 height 21
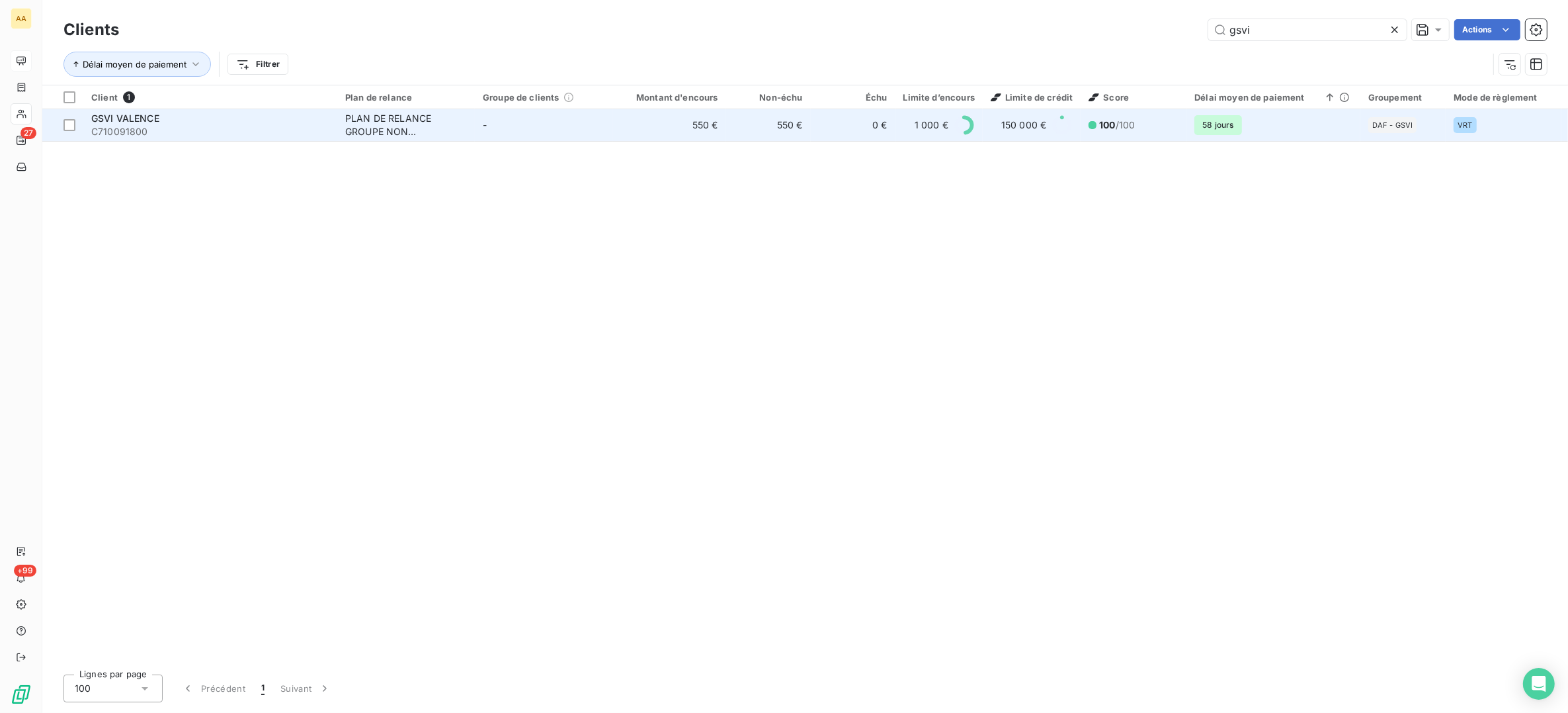
type input "gsvi"
click at [219, 122] on div "GSVI VALENCE" at bounding box center [210, 118] width 238 height 13
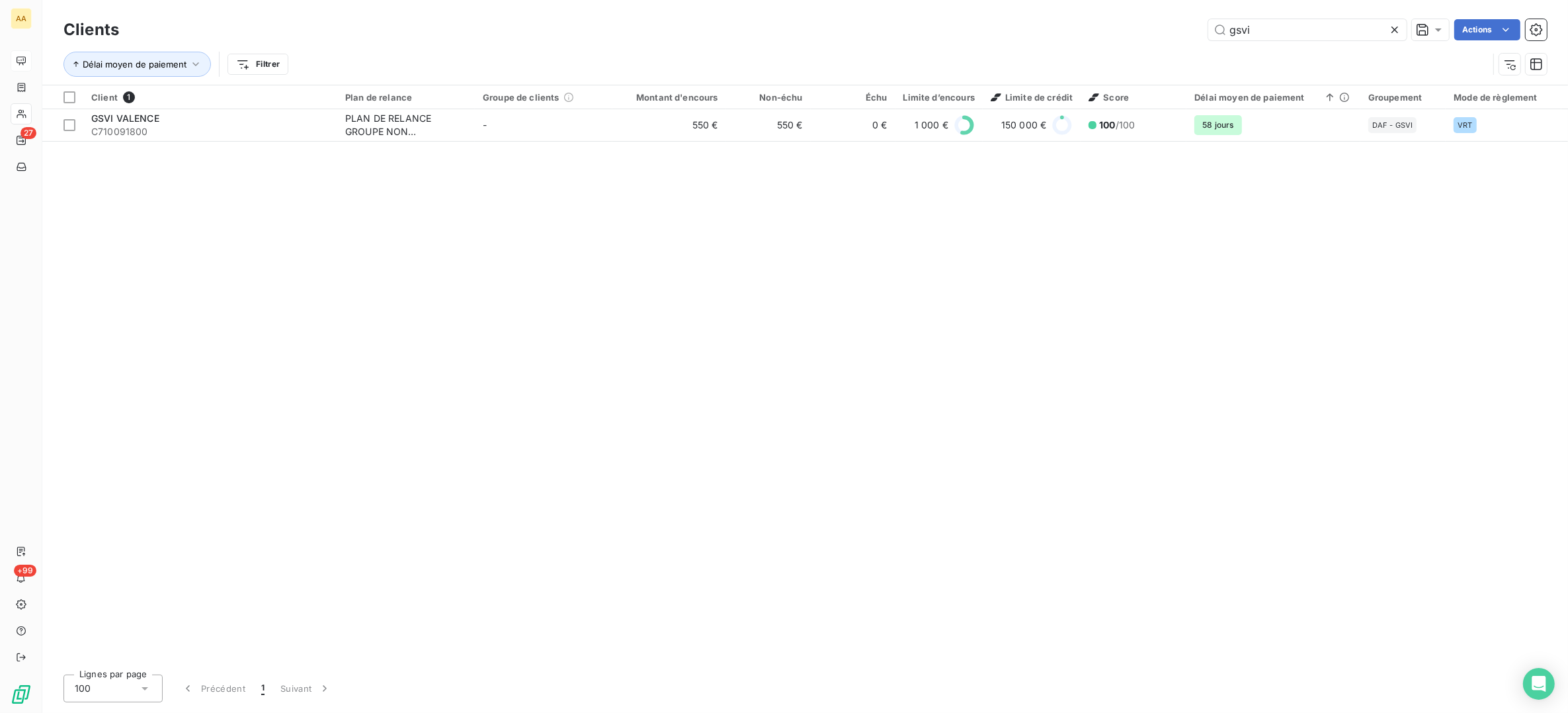
drag, startPoint x: 1286, startPoint y: 35, endPoint x: 1163, endPoint y: 20, distance: 123.9
click at [1163, 20] on div "gsvi Actions" at bounding box center [841, 30] width 1412 height 21
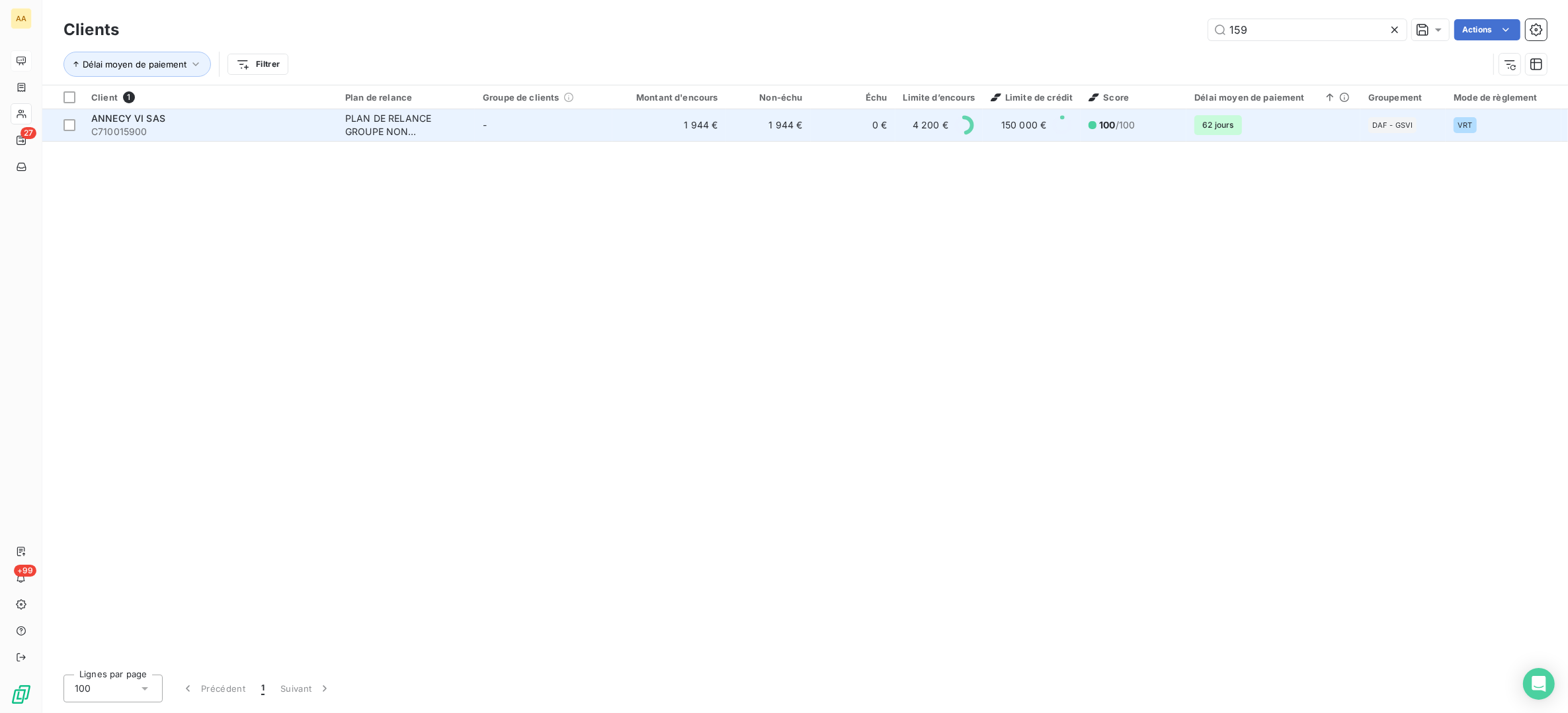
type input "159"
click at [347, 122] on div "PLAN DE RELANCE GROUPE NON AUTOMATIQUE" at bounding box center [406, 125] width 122 height 26
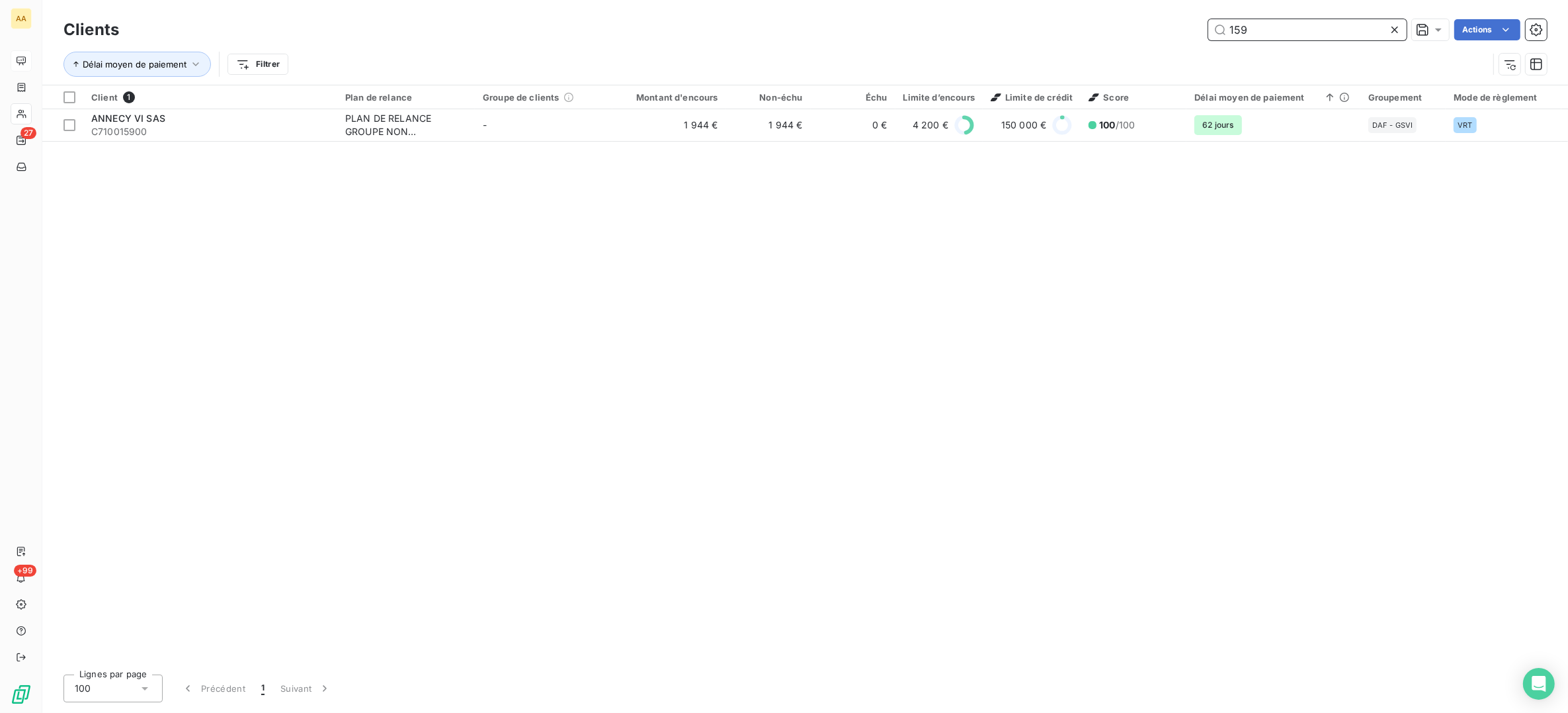
drag, startPoint x: 1315, startPoint y: 25, endPoint x: 1103, endPoint y: 46, distance: 213.0
click at [1099, 48] on div "Clients 159 Actions Délai moyen de paiement Filtrer" at bounding box center [805, 50] width 1484 height 69
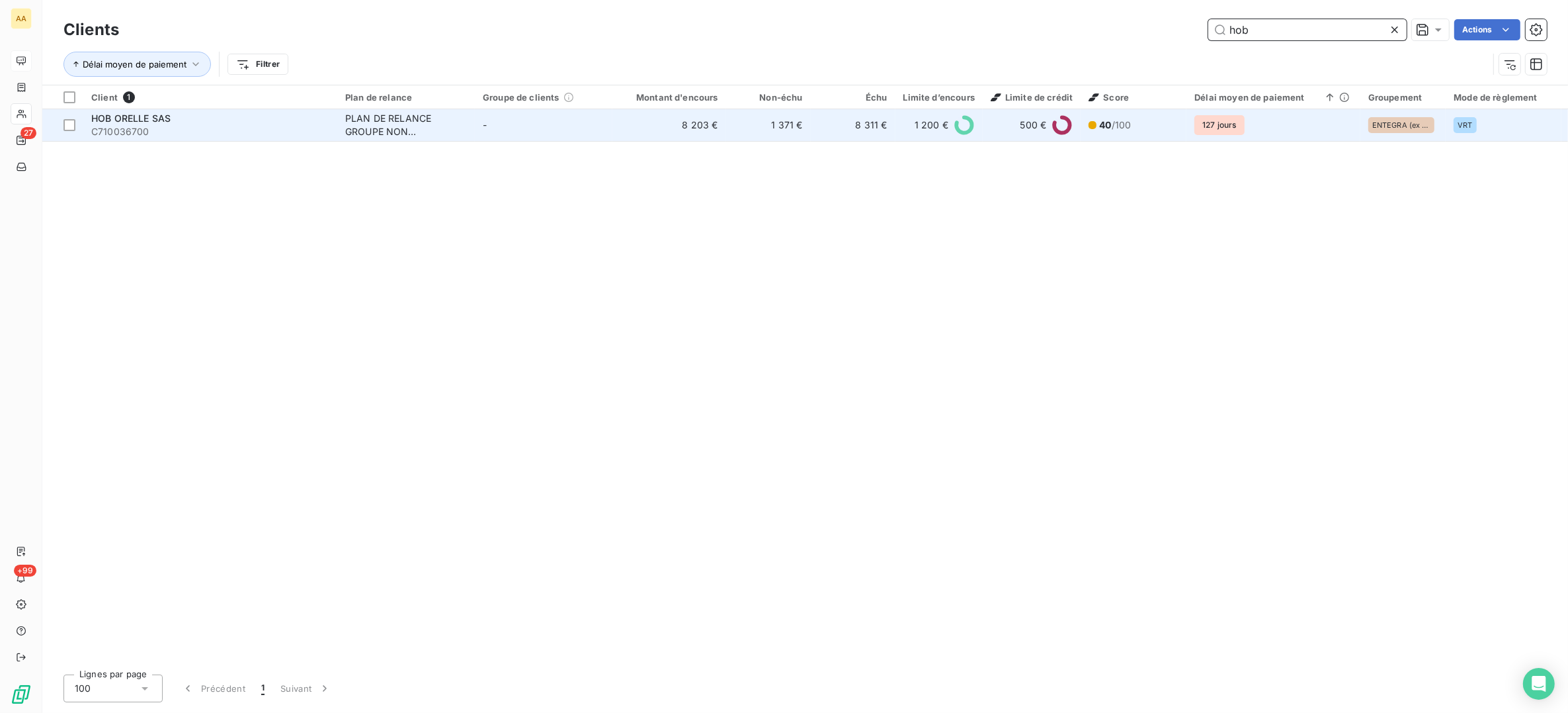
type input "hob"
click at [142, 127] on span "C710036700" at bounding box center [210, 132] width 238 height 13
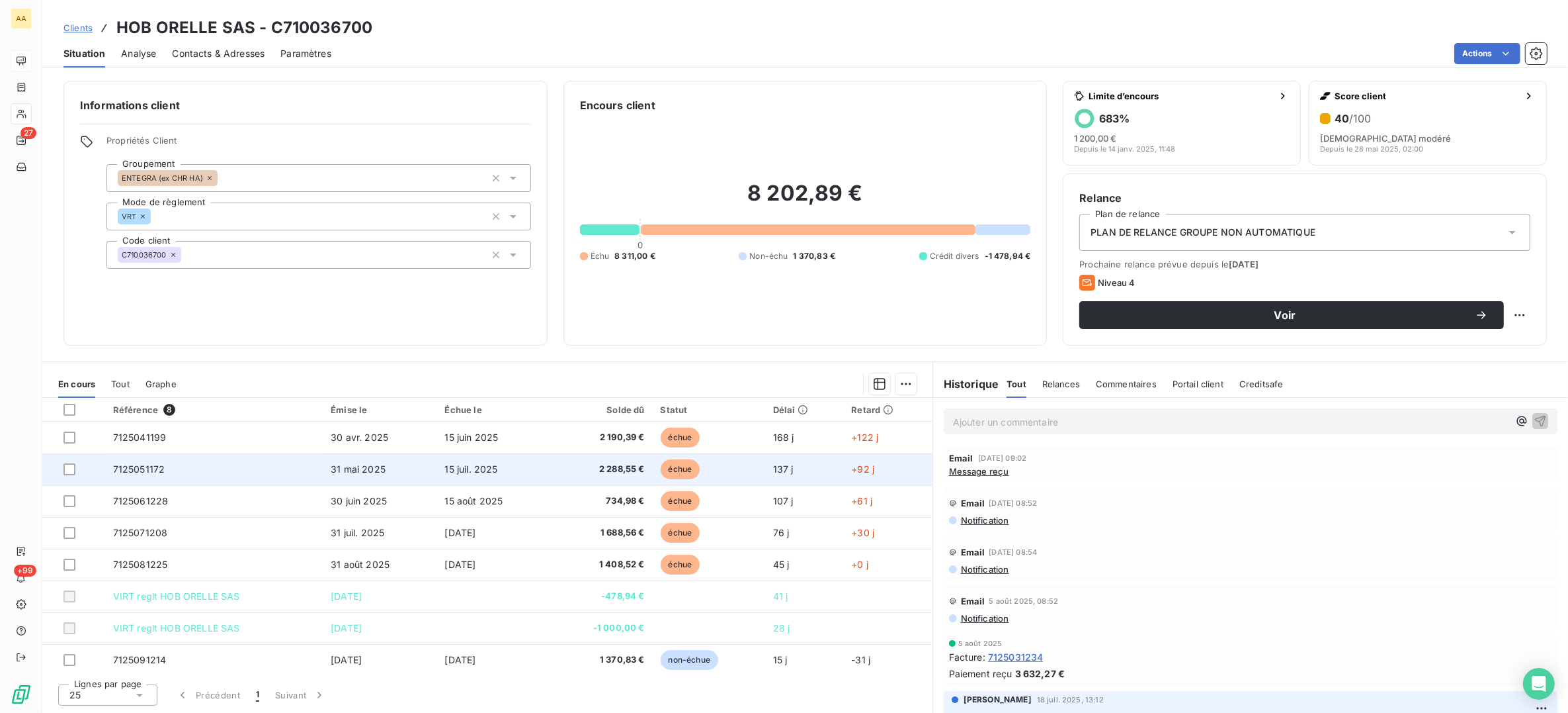
scroll to position [2, 0]
